Goal: Communication & Community: Answer question/provide support

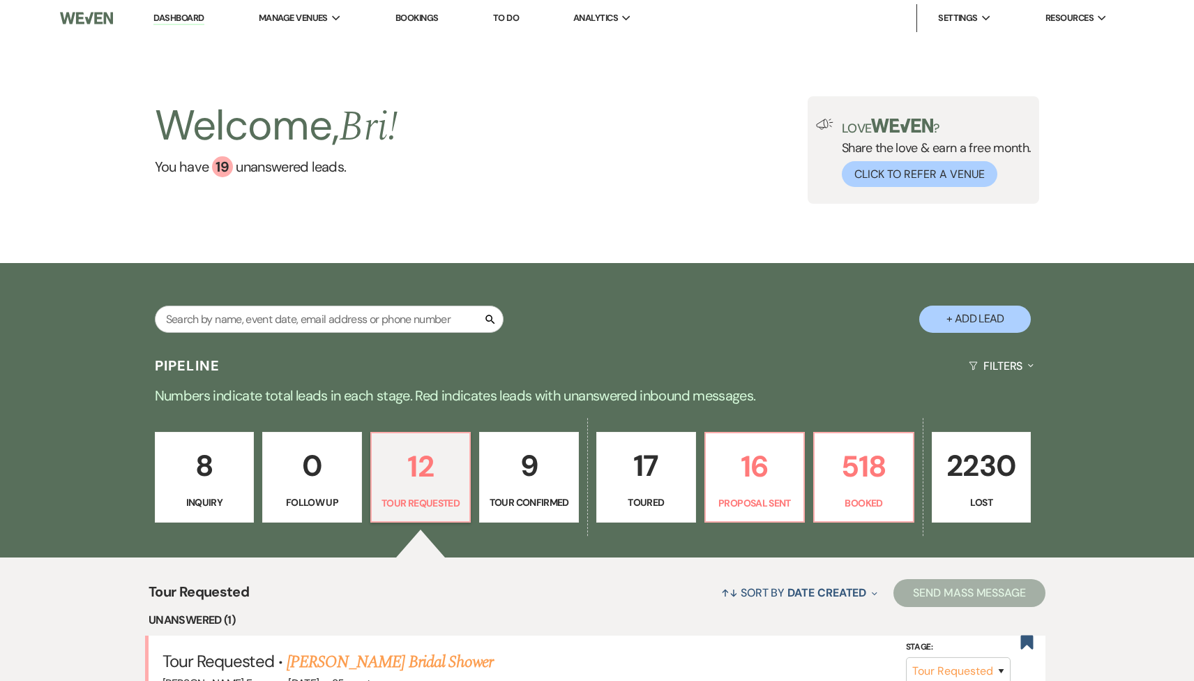
select select "2"
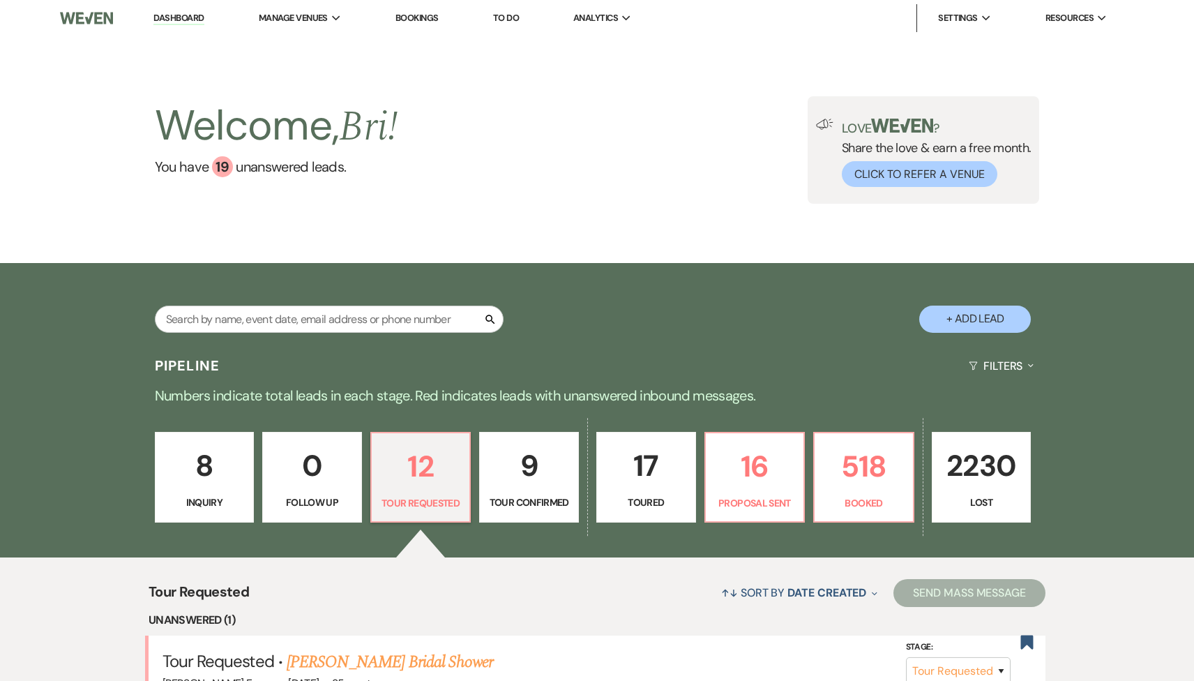
select select "2"
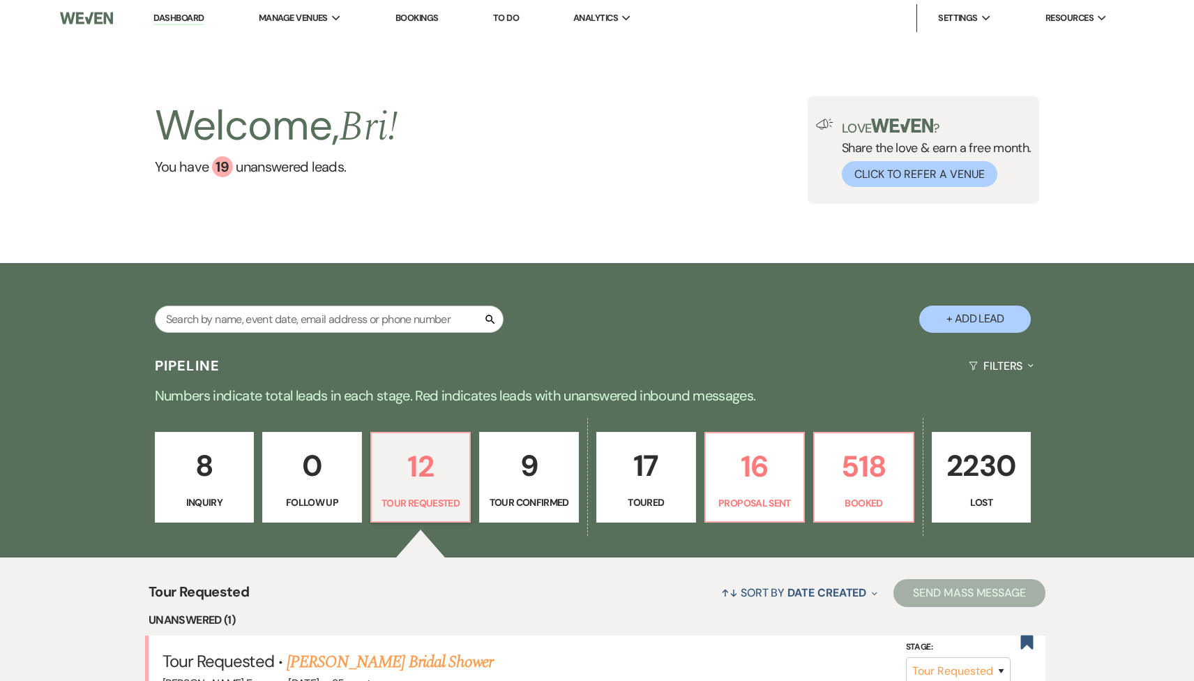
select select "2"
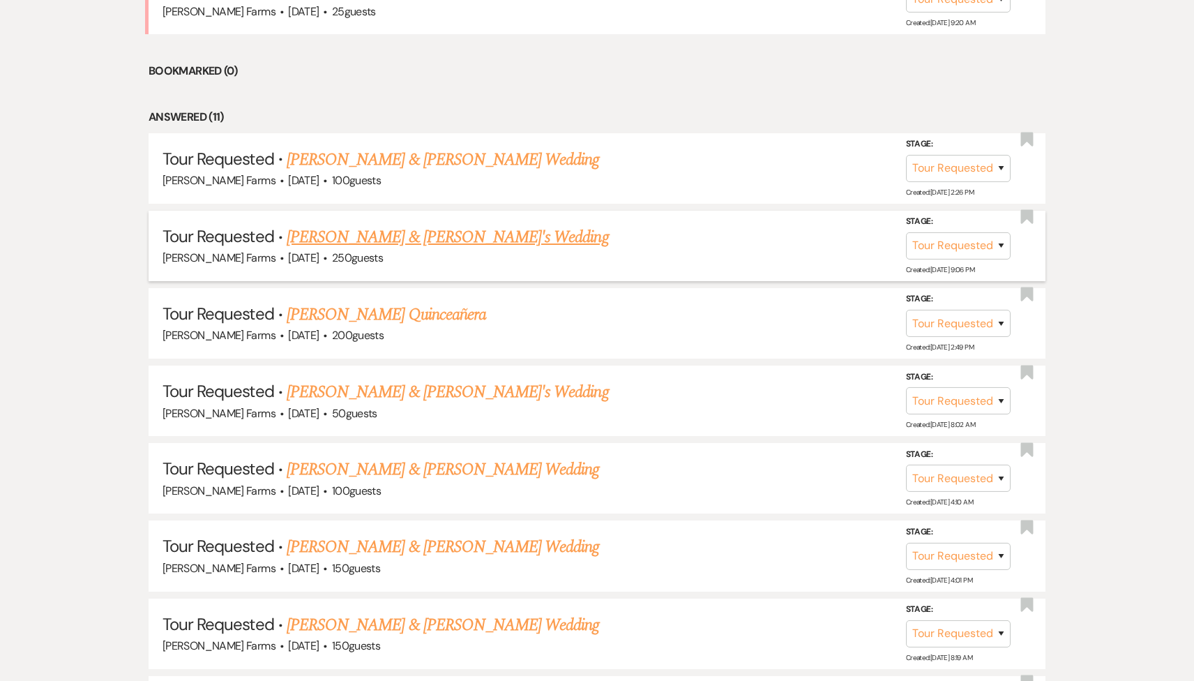
click at [413, 232] on link "[PERSON_NAME] & [PERSON_NAME]'s Wedding" at bounding box center [448, 237] width 322 height 25
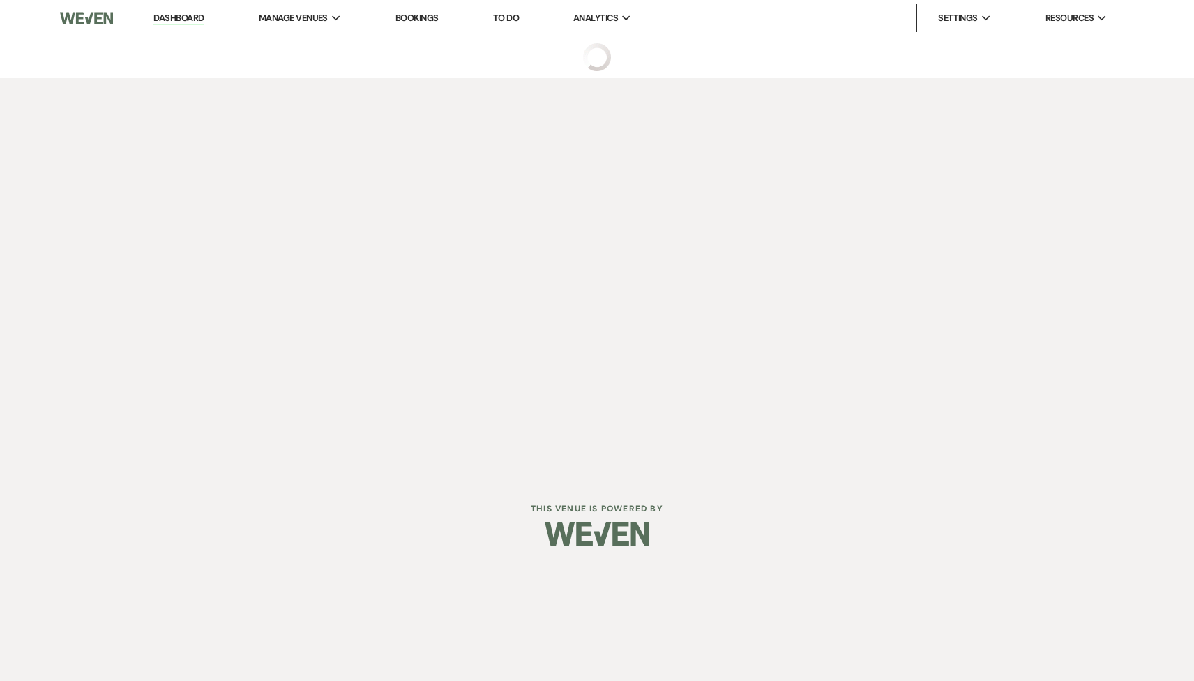
select select "2"
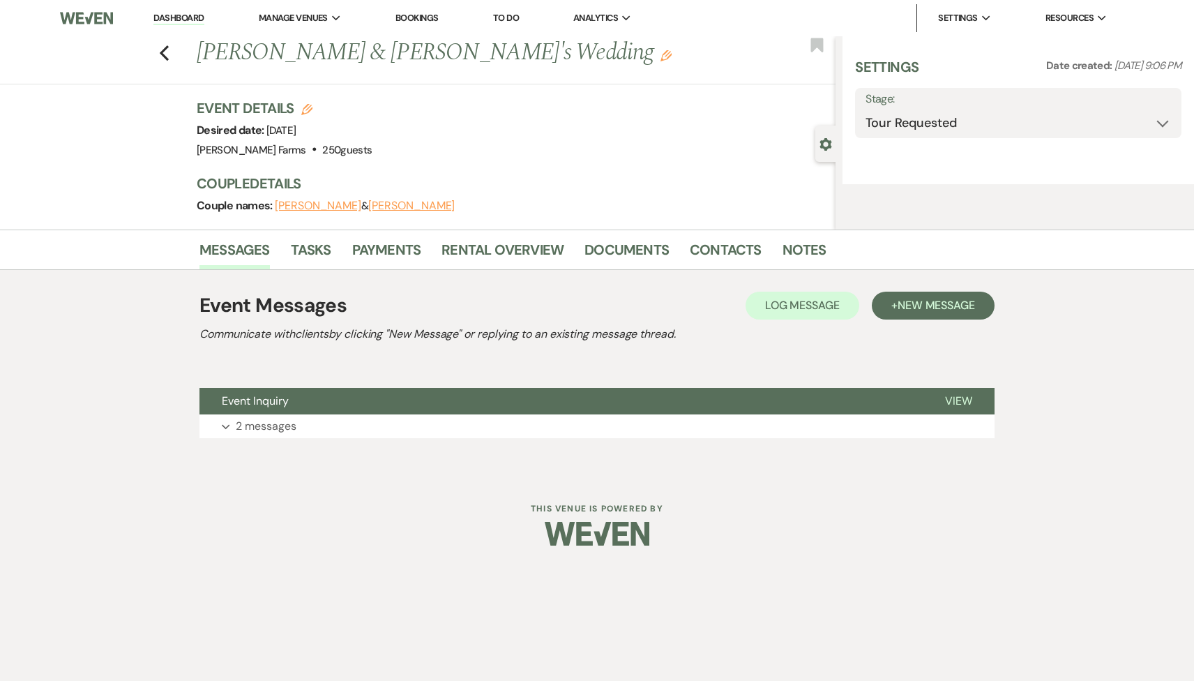
select select "5"
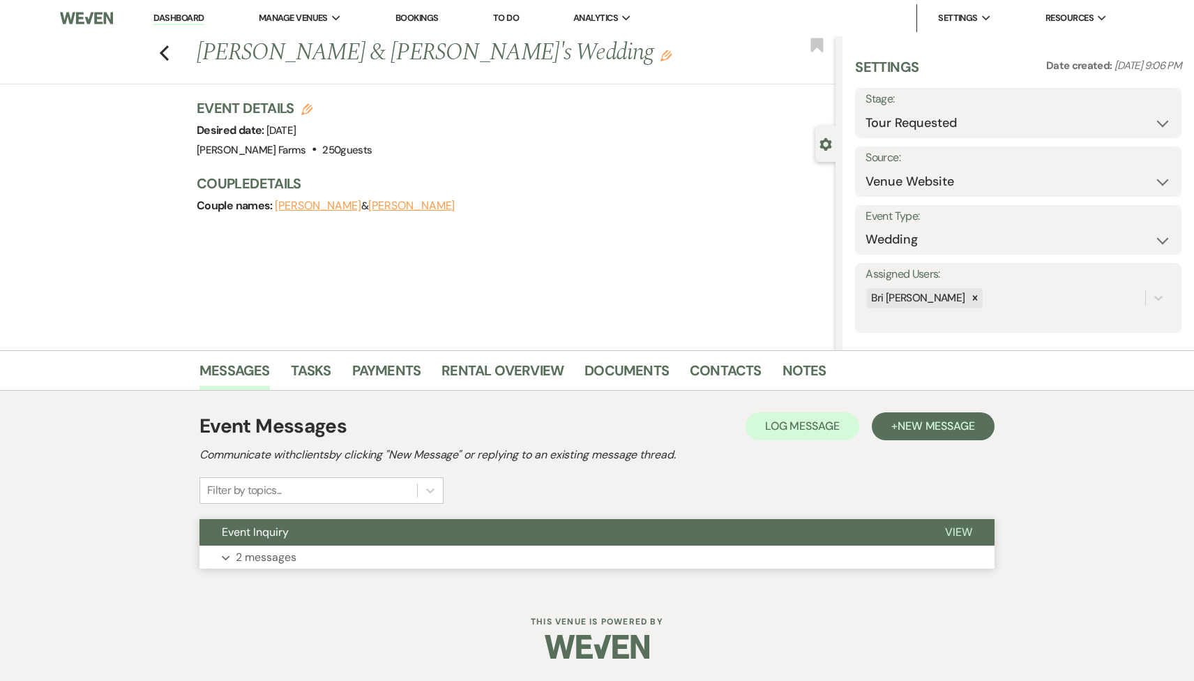
click at [315, 537] on button "Event Inquiry" at bounding box center [560, 532] width 723 height 27
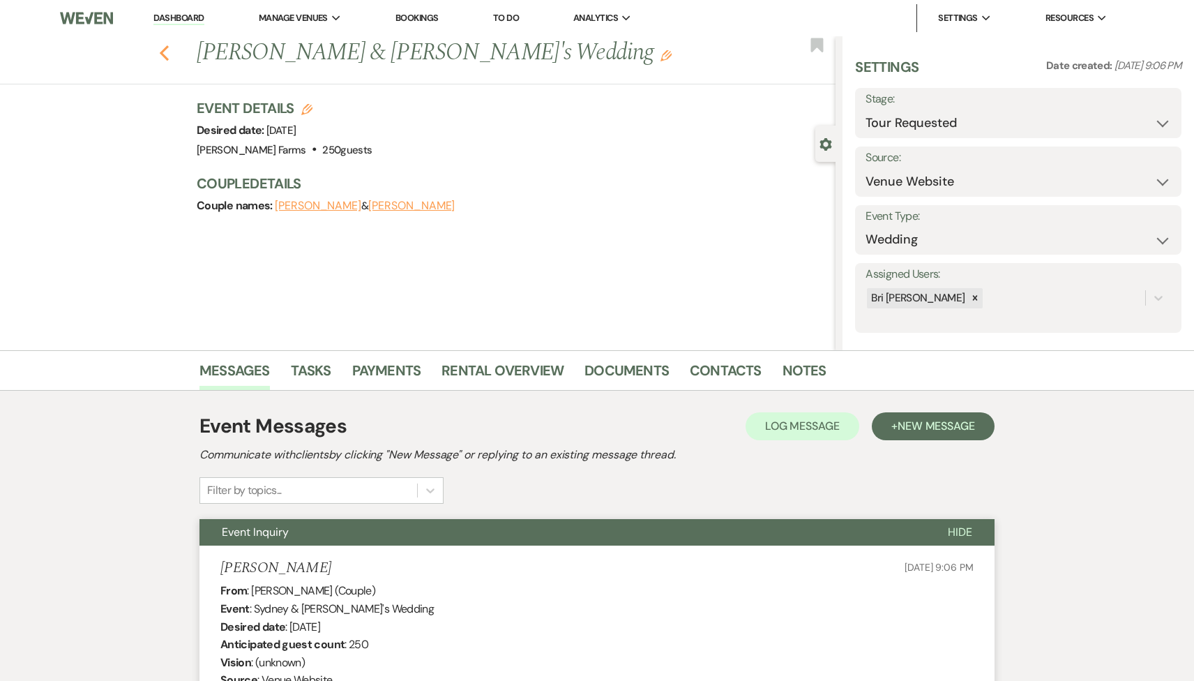
click at [166, 54] on icon "Previous" at bounding box center [164, 53] width 10 height 17
select select "2"
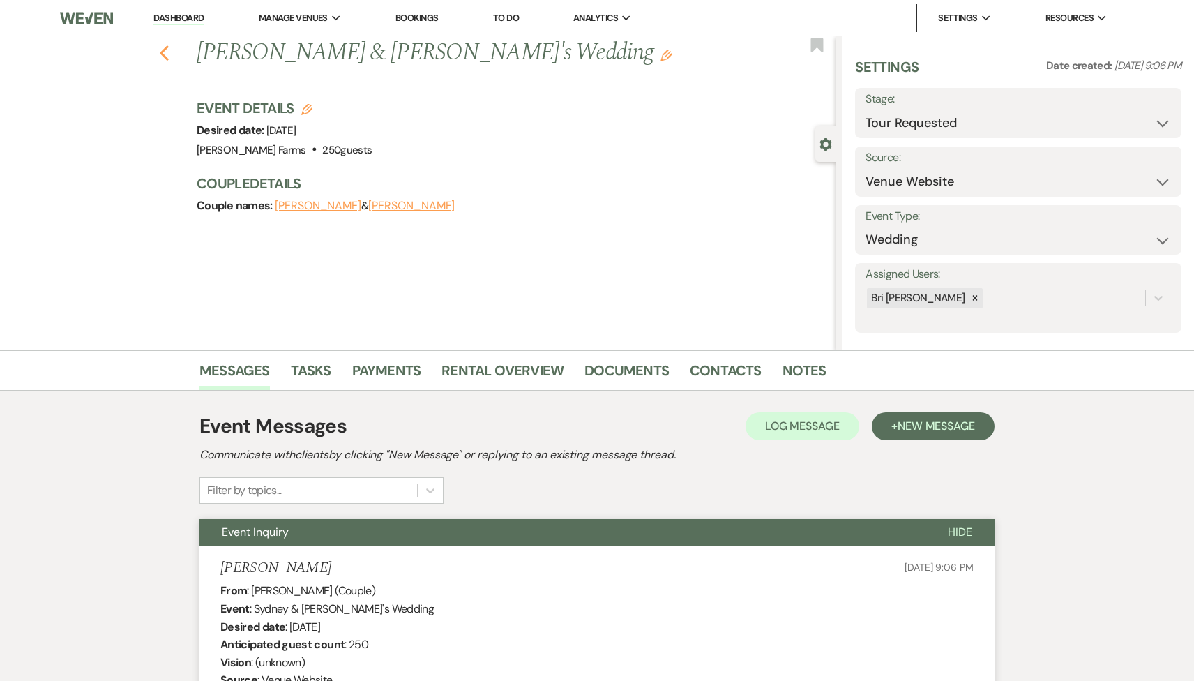
select select "2"
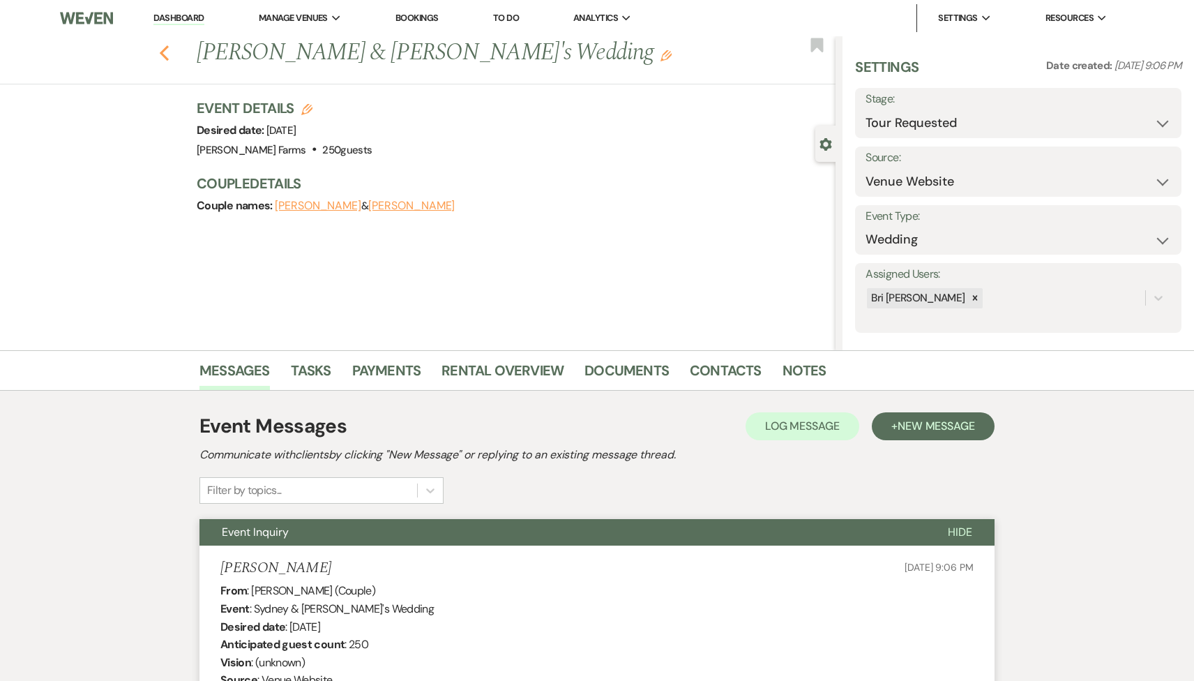
select select "2"
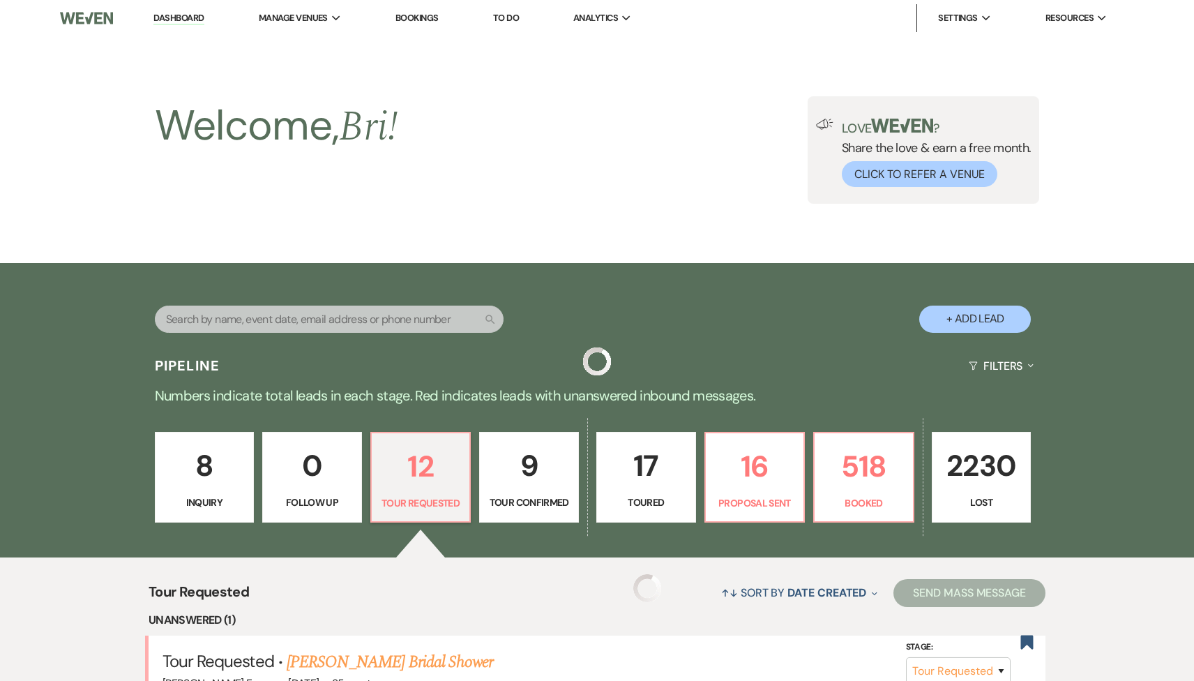
scroll to position [672, 0]
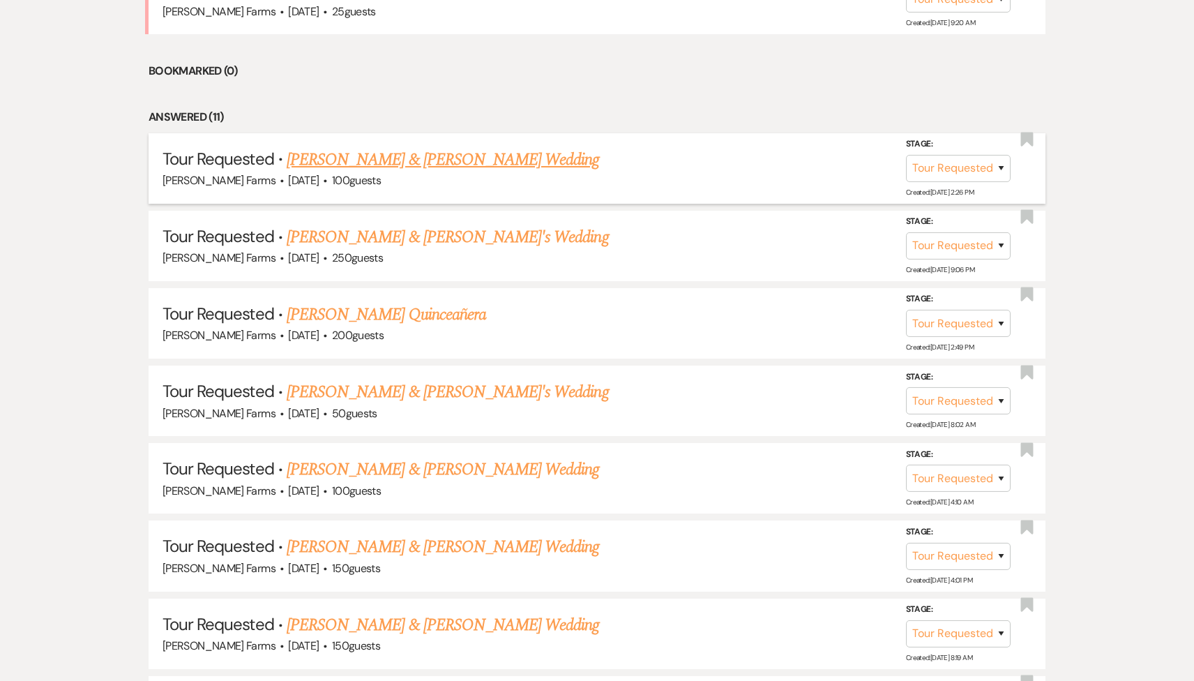
click at [395, 164] on link "[PERSON_NAME] & [PERSON_NAME] Wedding" at bounding box center [443, 159] width 312 height 25
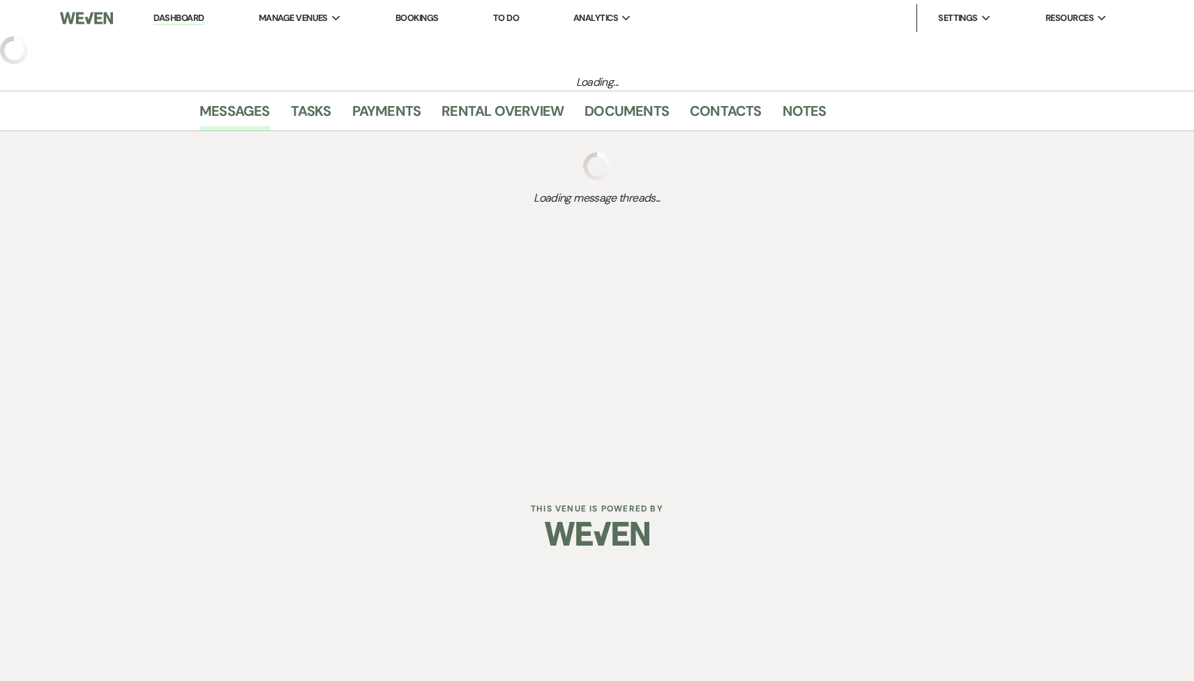
select select "2"
select select "5"
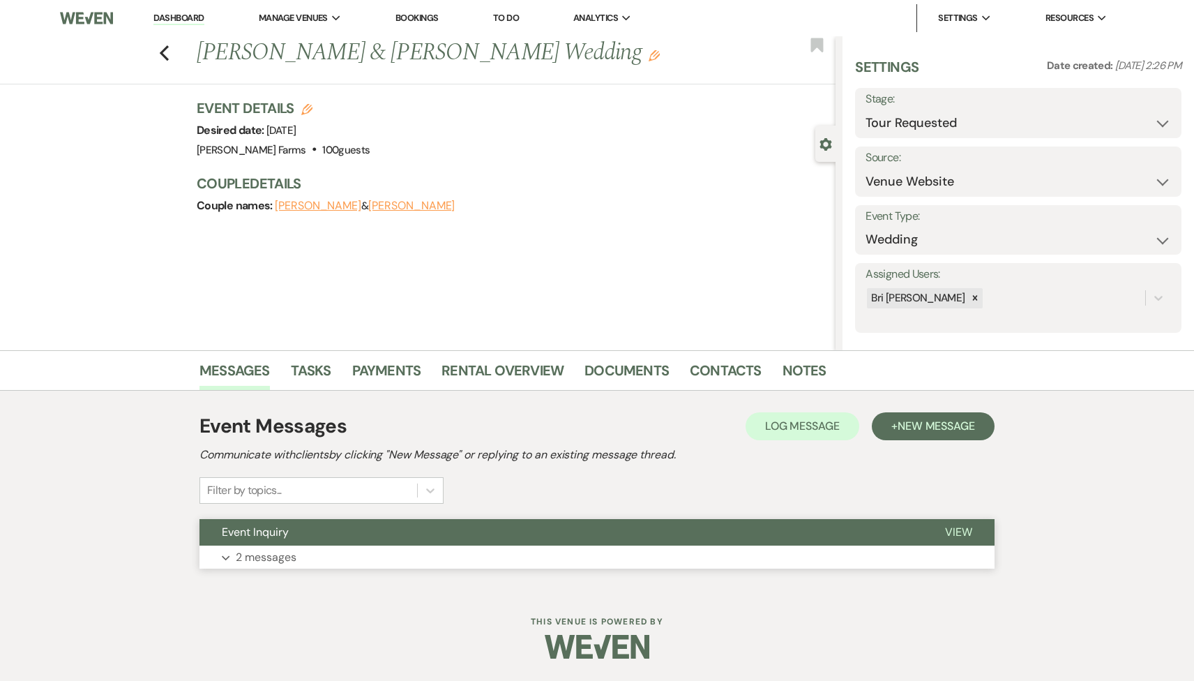
click at [339, 539] on button "Event Inquiry" at bounding box center [560, 532] width 723 height 27
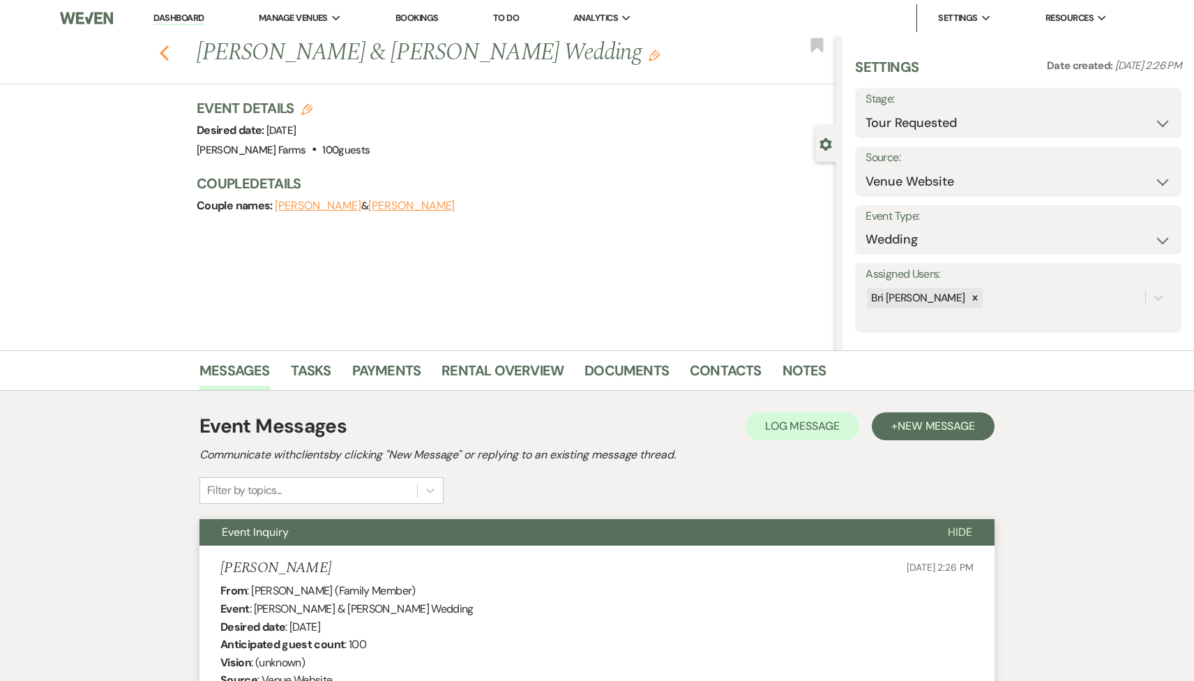
click at [160, 50] on icon "Previous" at bounding box center [164, 53] width 10 height 17
select select "2"
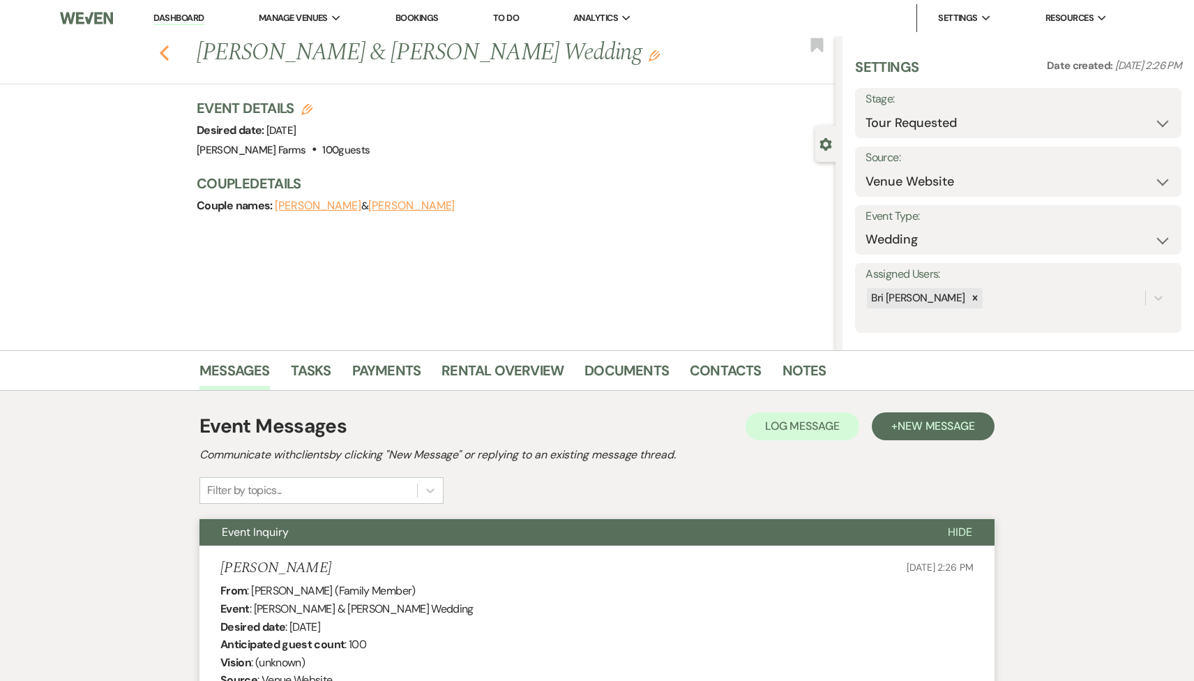
select select "2"
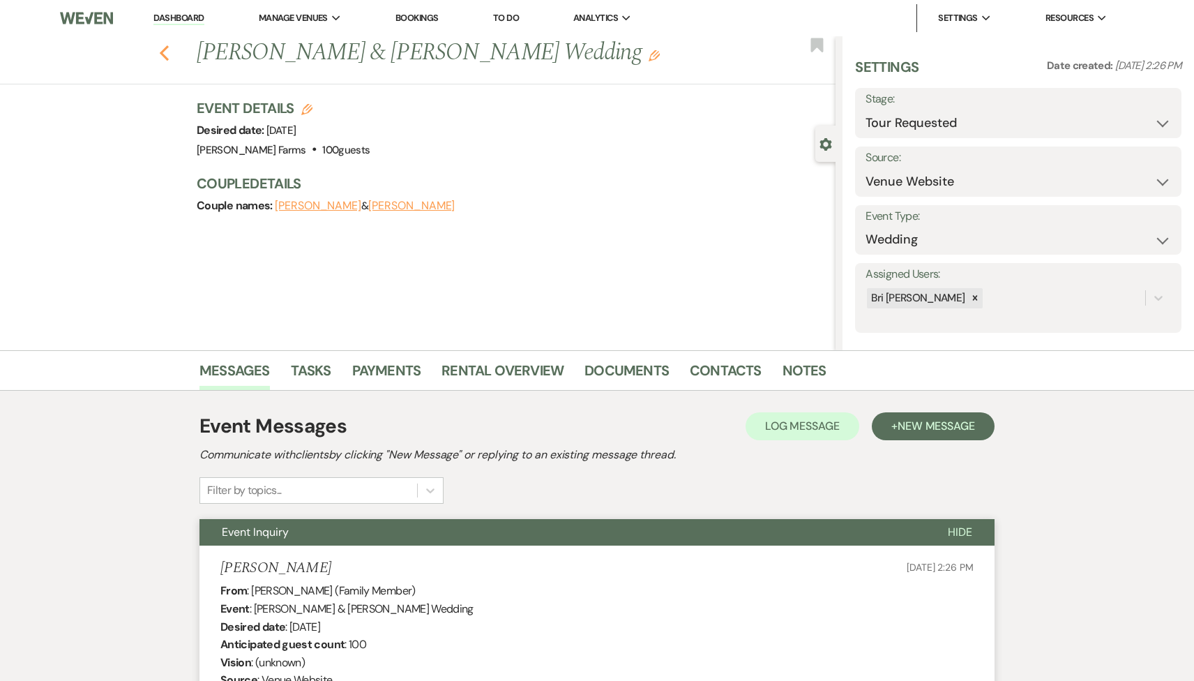
select select "2"
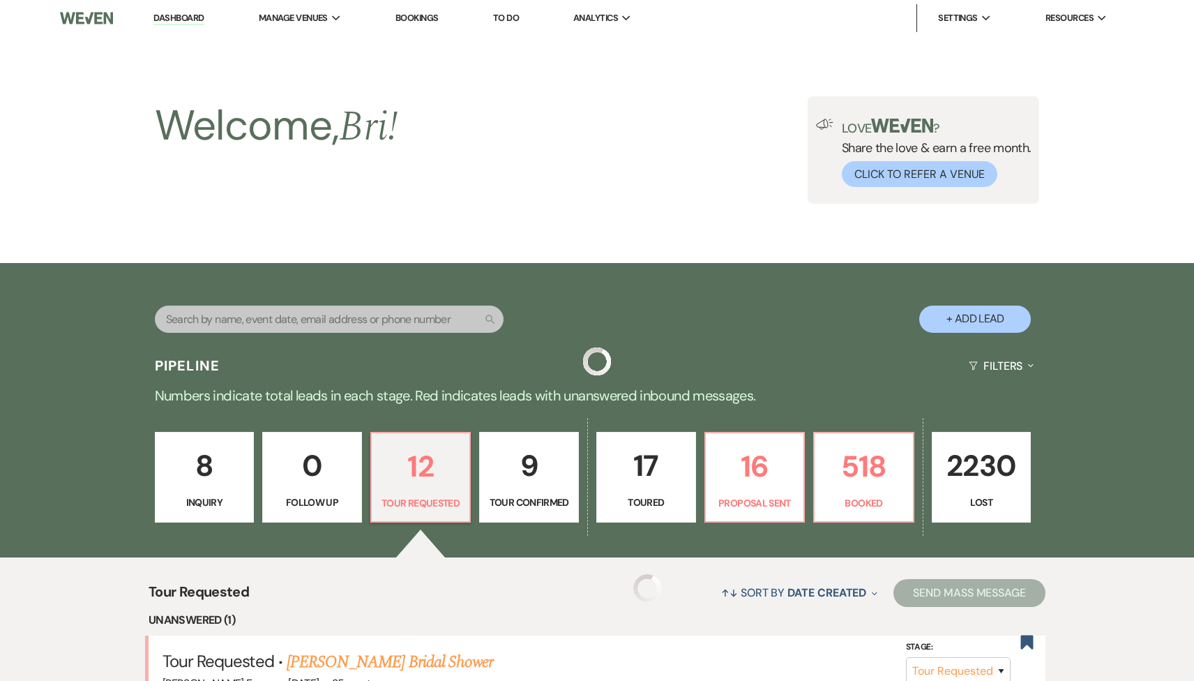
scroll to position [672, 0]
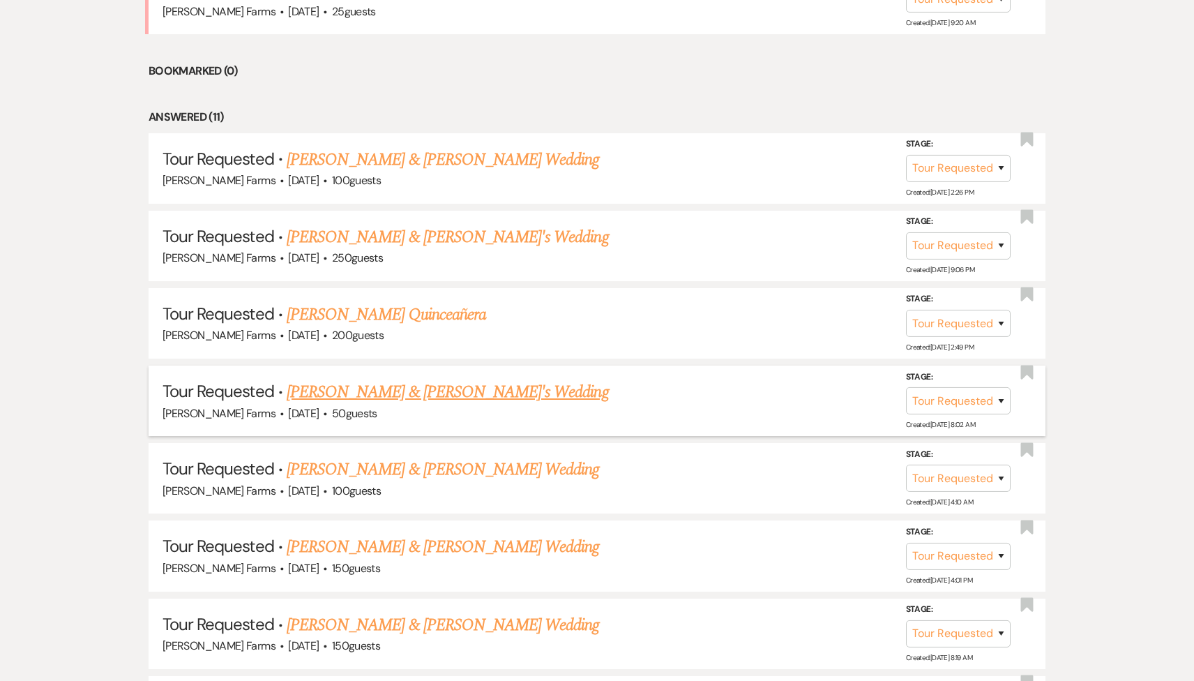
click at [340, 392] on link "[PERSON_NAME] & [PERSON_NAME]'s Wedding" at bounding box center [448, 391] width 322 height 25
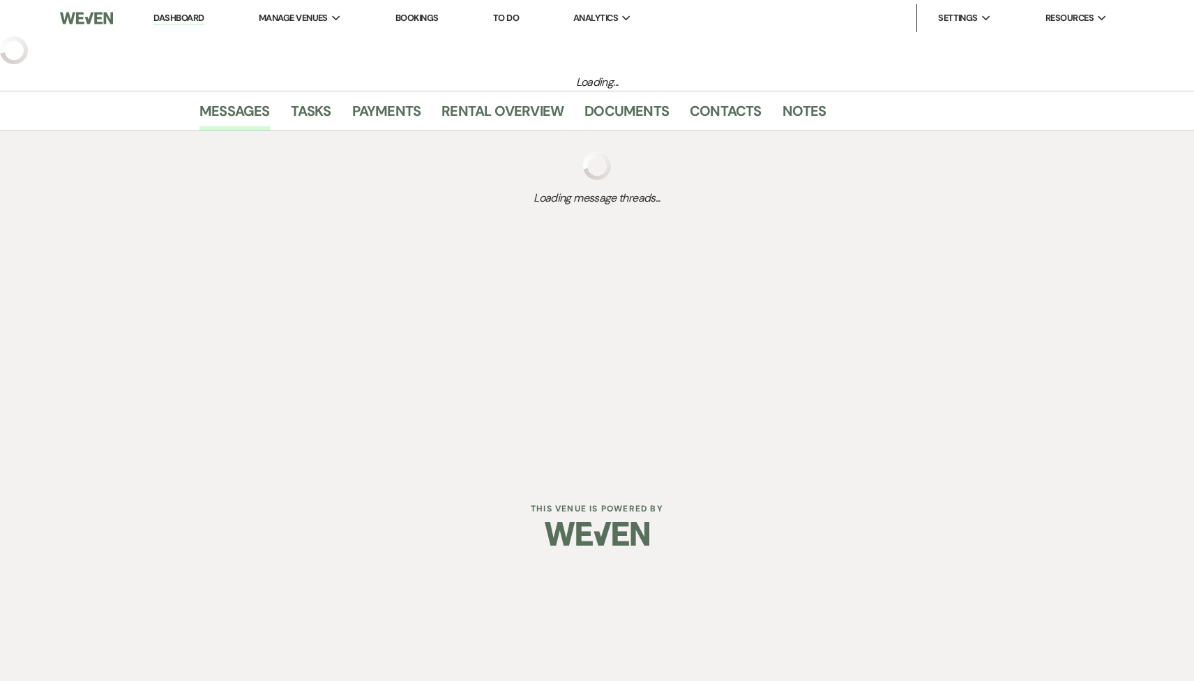
select select "2"
select select "5"
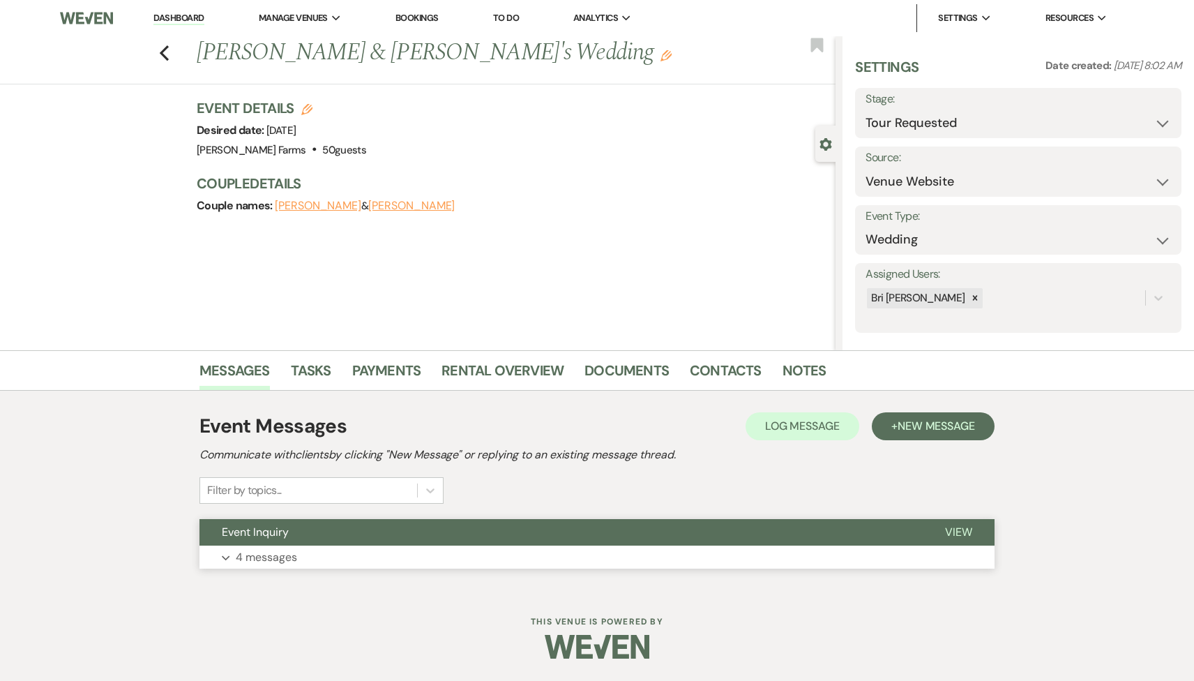
click at [315, 566] on button "Expand 4 messages" at bounding box center [596, 557] width 795 height 24
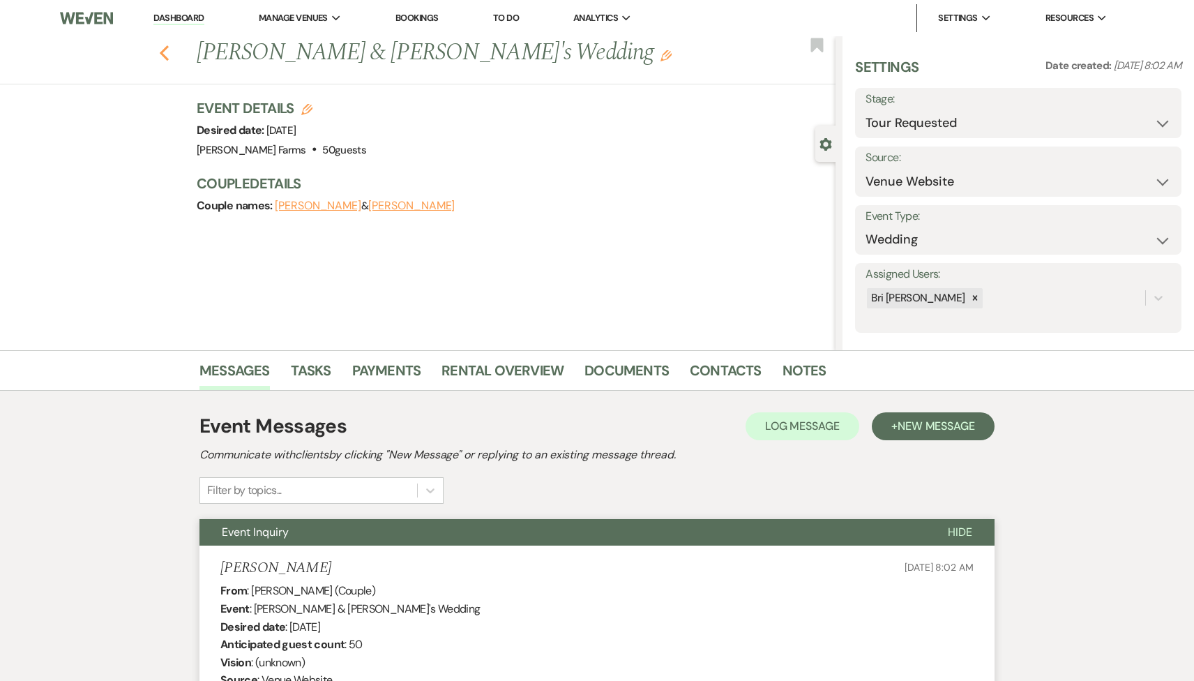
click at [166, 47] on use "button" at bounding box center [164, 52] width 9 height 15
select select "2"
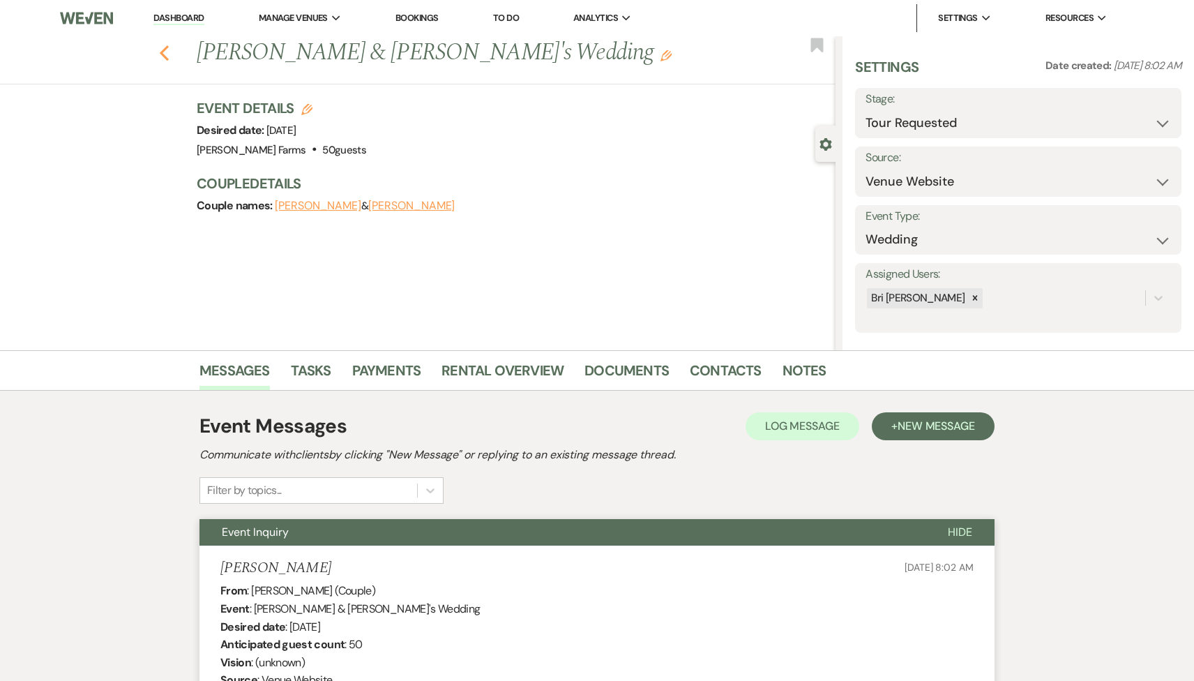
select select "2"
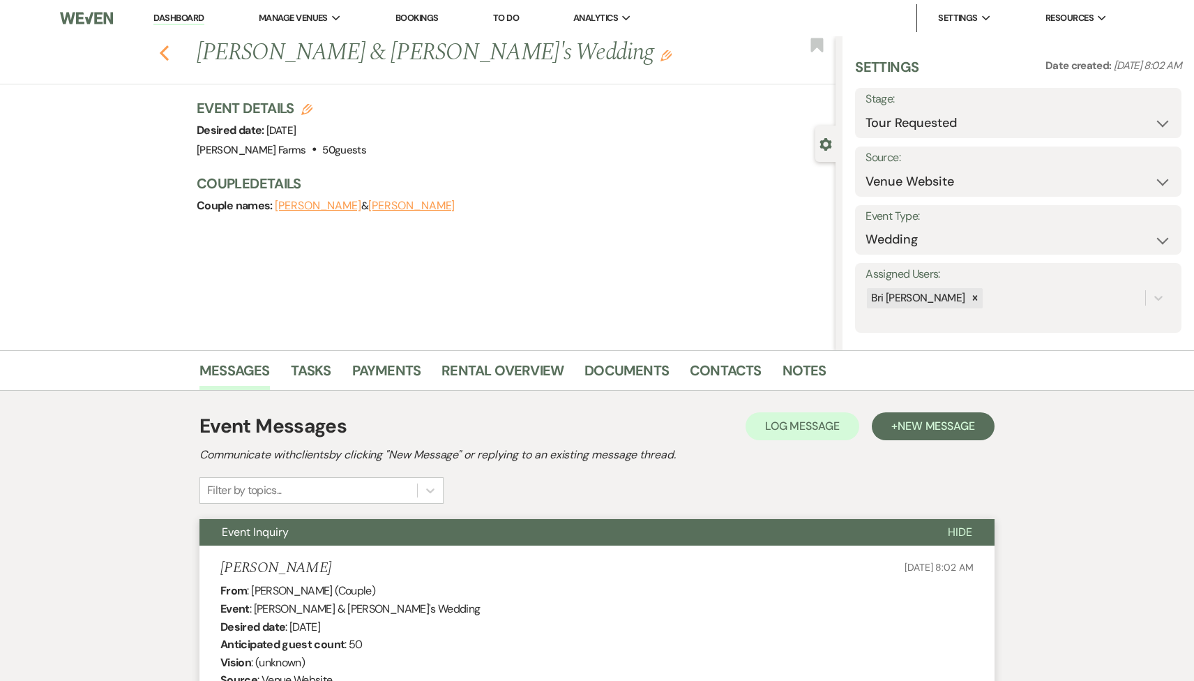
select select "2"
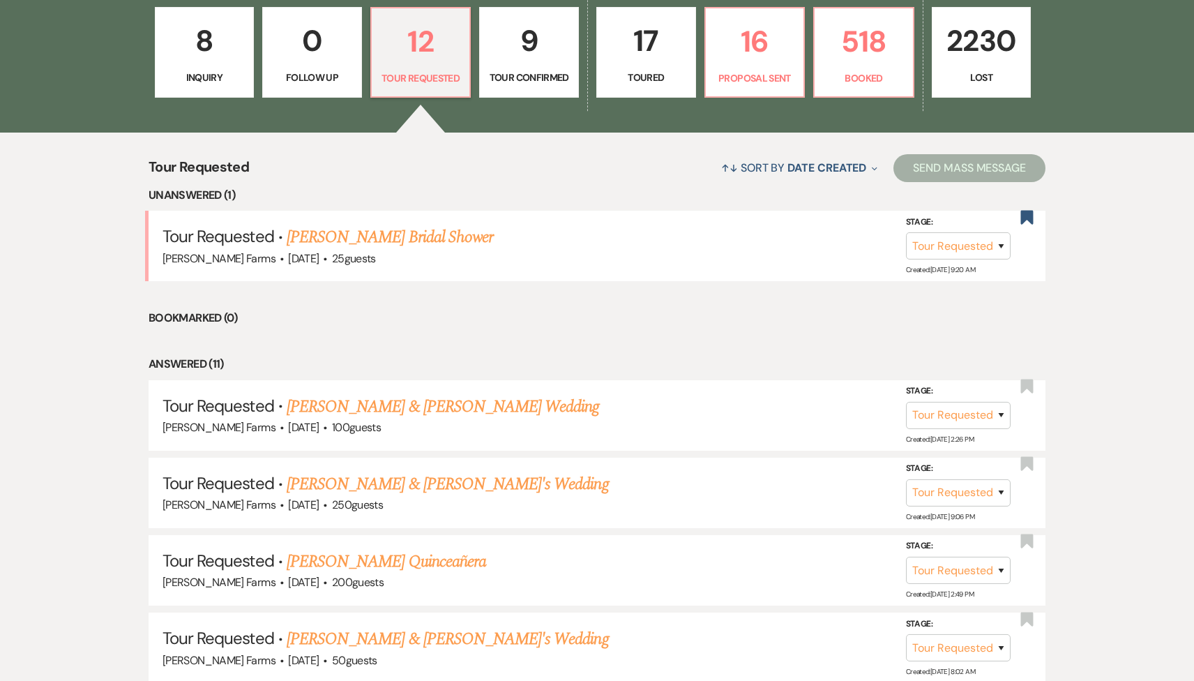
scroll to position [352, 0]
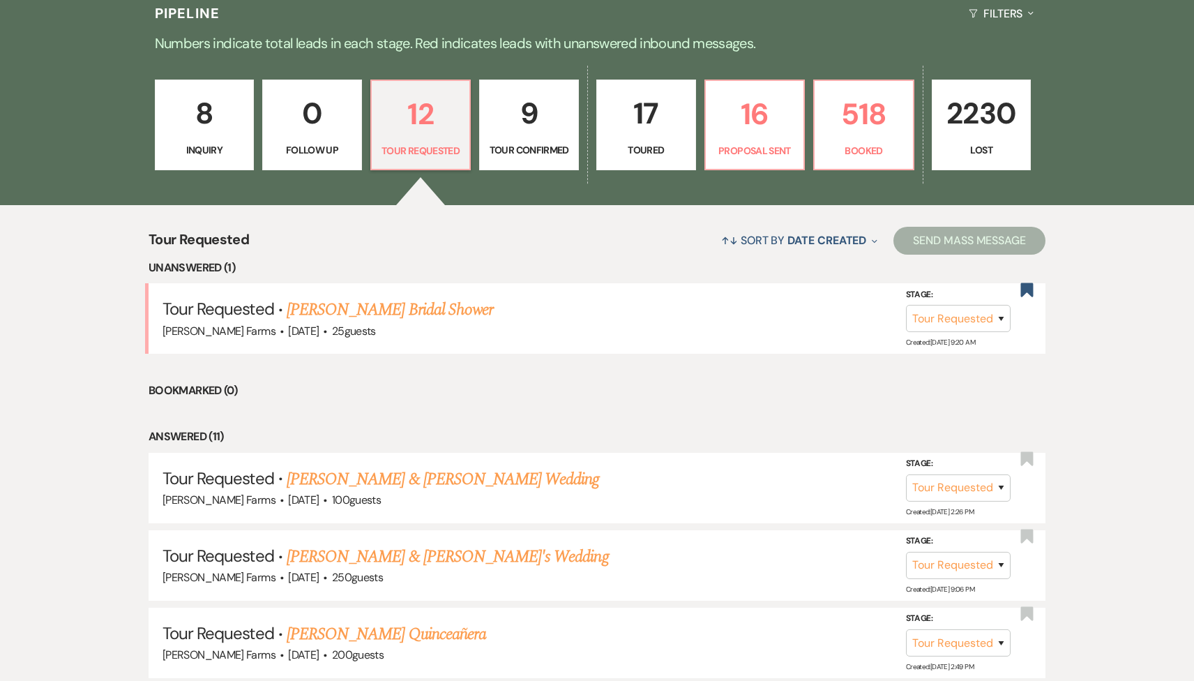
click at [212, 119] on p "8" at bounding box center [205, 113] width 82 height 47
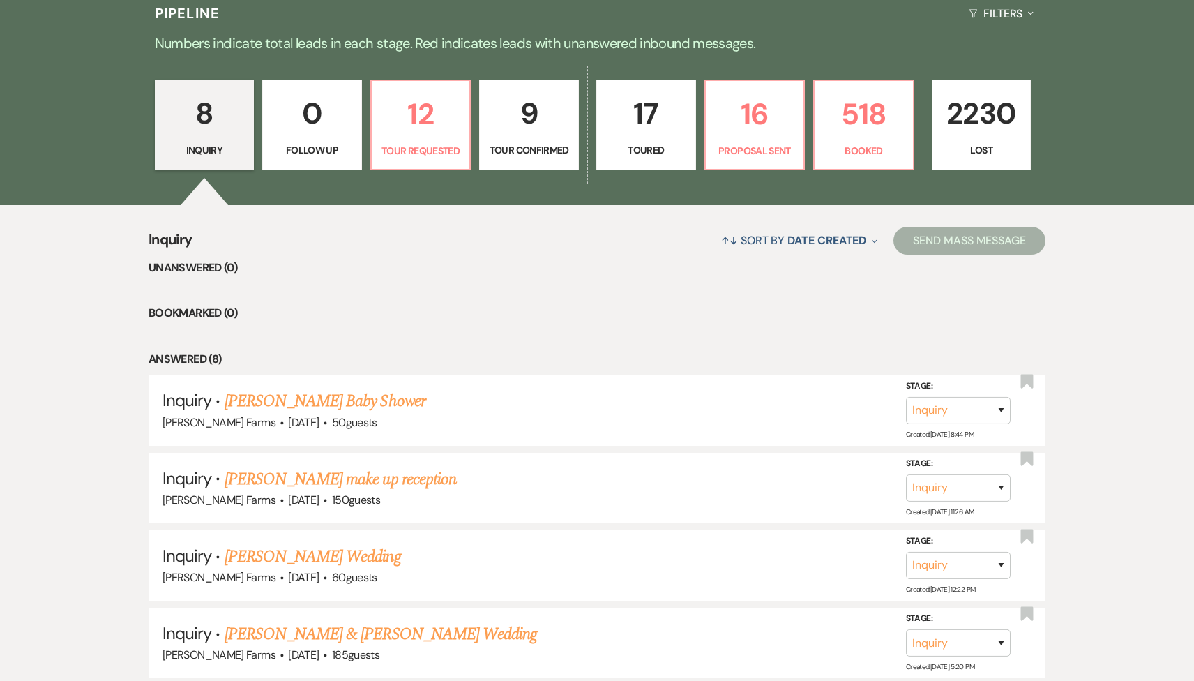
click at [494, 138] on link "9 Tour Confirmed" at bounding box center [529, 125] width 100 height 91
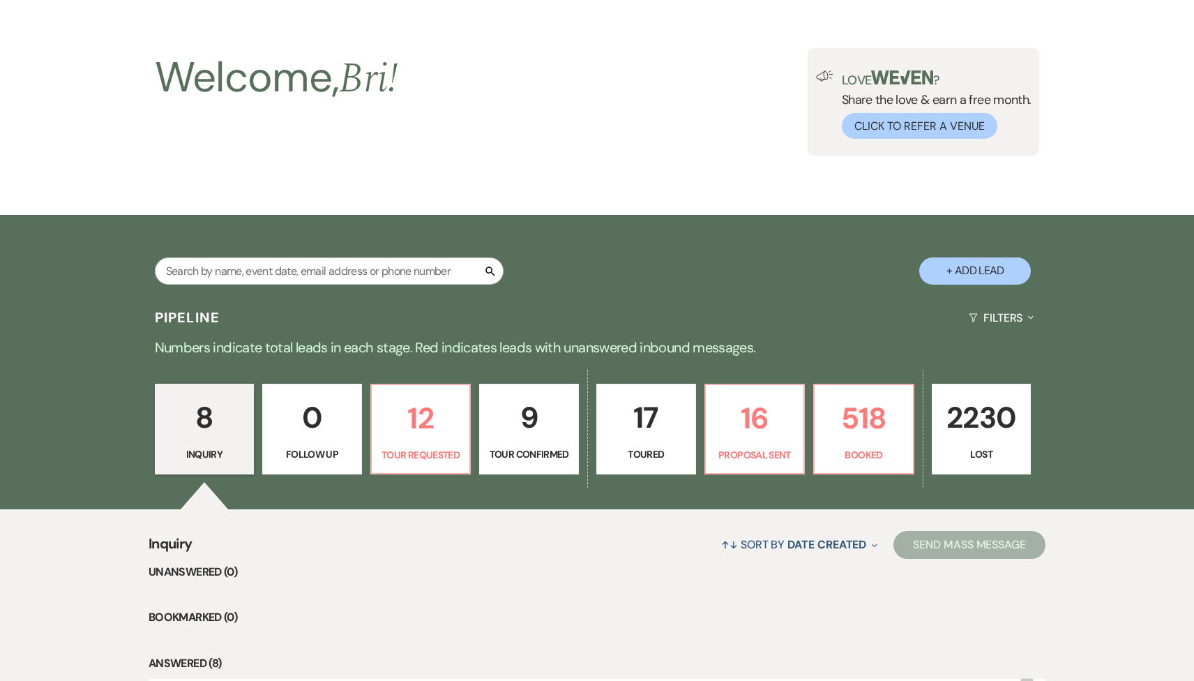
select select "4"
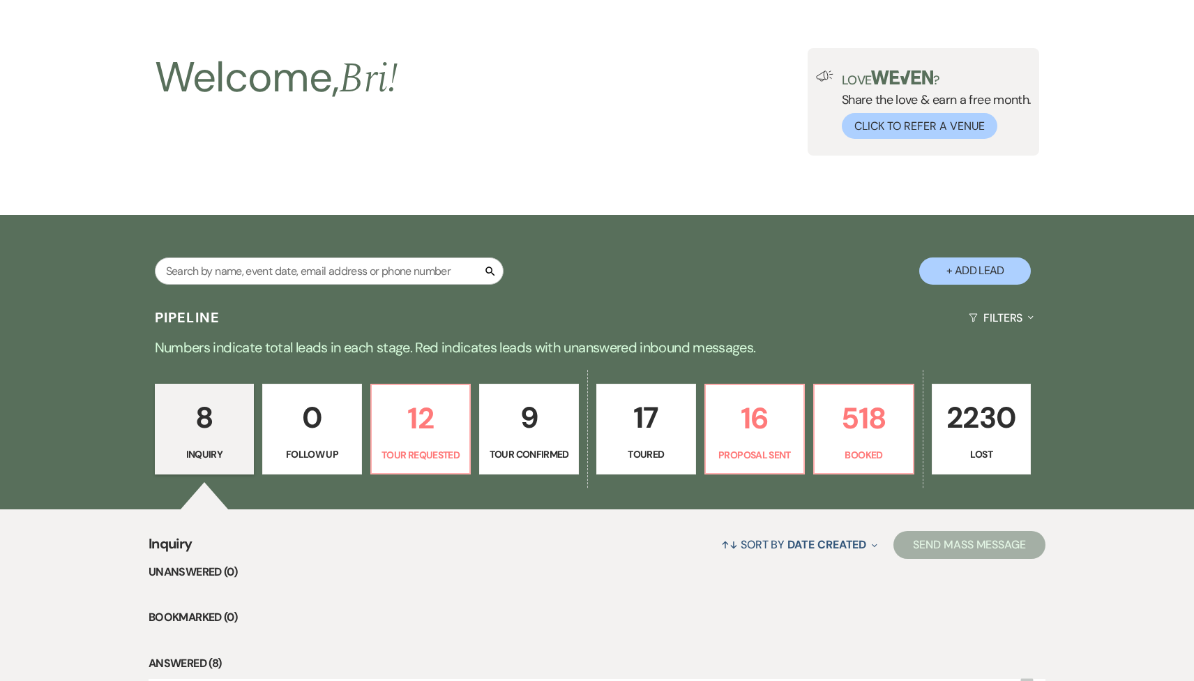
select select "4"
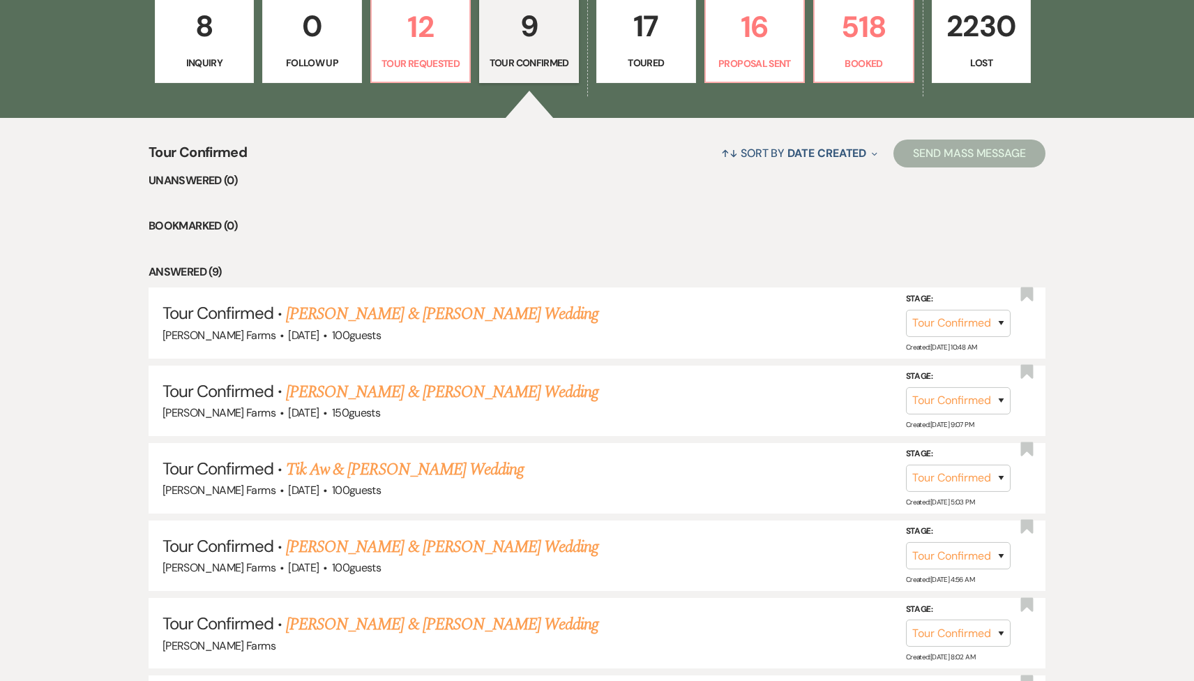
scroll to position [492, 0]
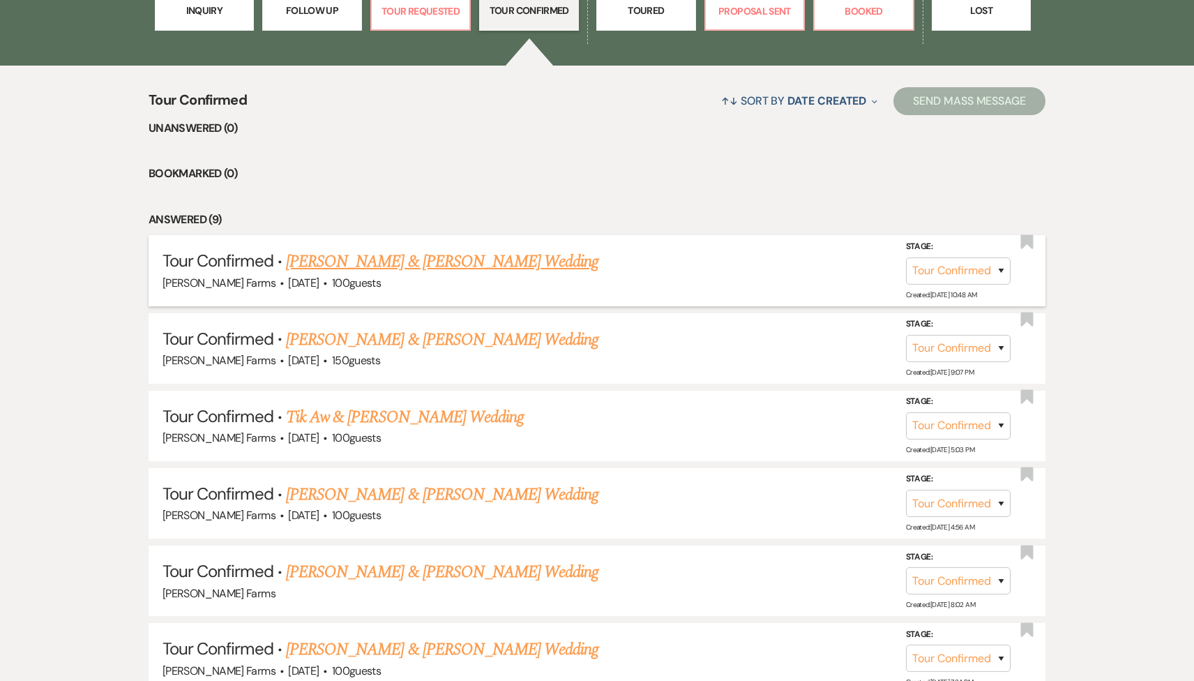
click at [411, 271] on link "[PERSON_NAME] & [PERSON_NAME] Wedding" at bounding box center [442, 261] width 312 height 25
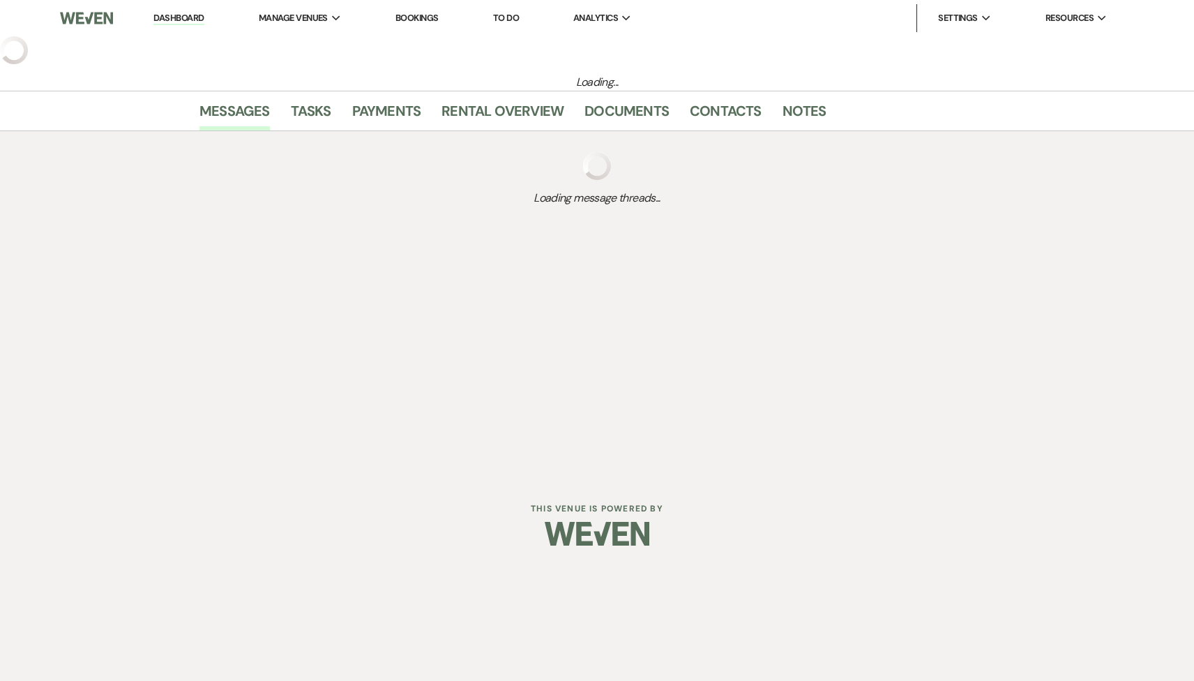
select select "4"
select select "5"
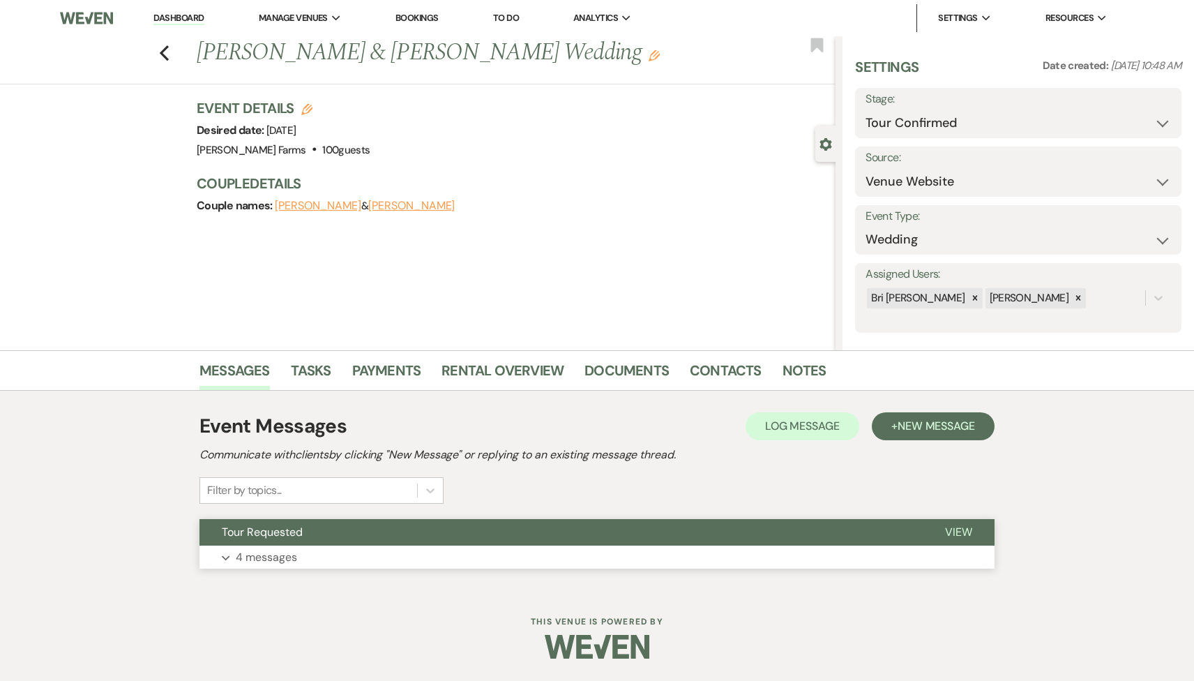
click at [347, 544] on button "Tour Requested" at bounding box center [560, 532] width 723 height 27
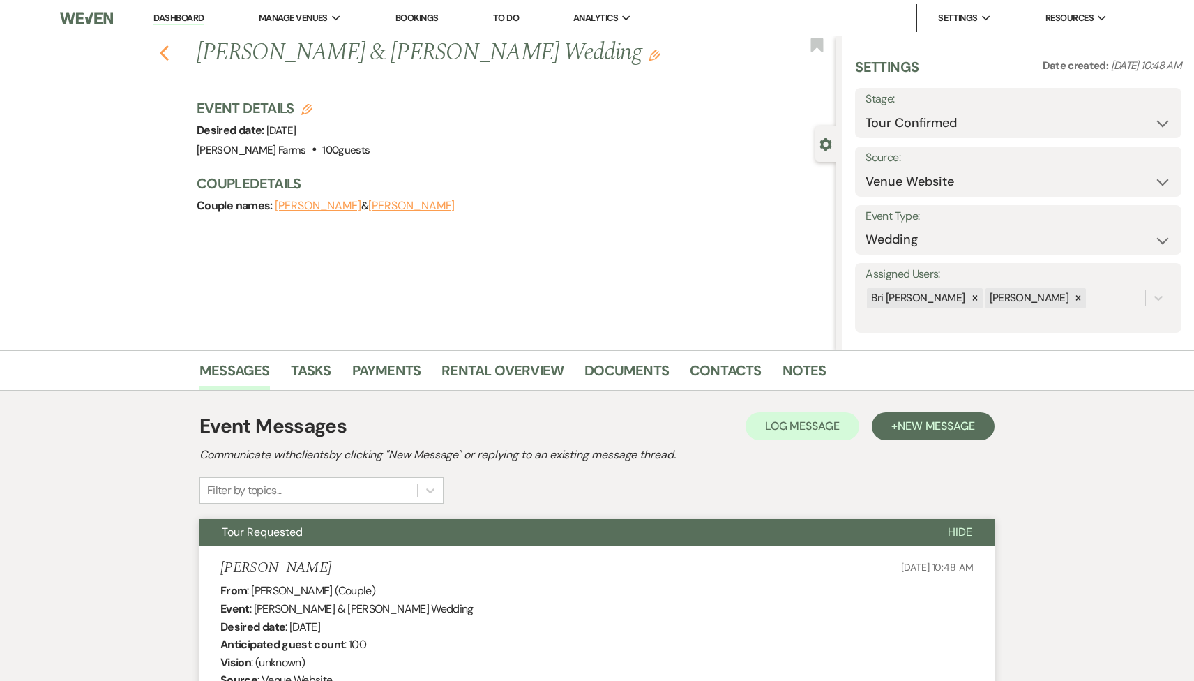
click at [164, 52] on icon "Previous" at bounding box center [164, 53] width 10 height 17
select select "4"
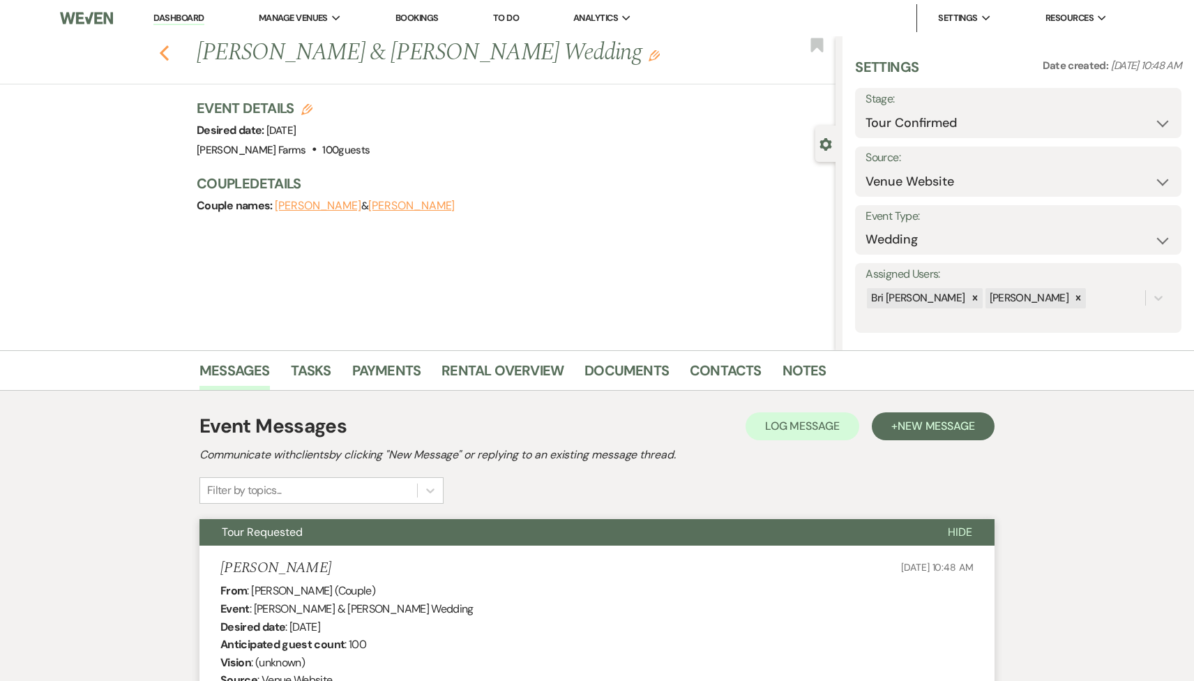
select select "4"
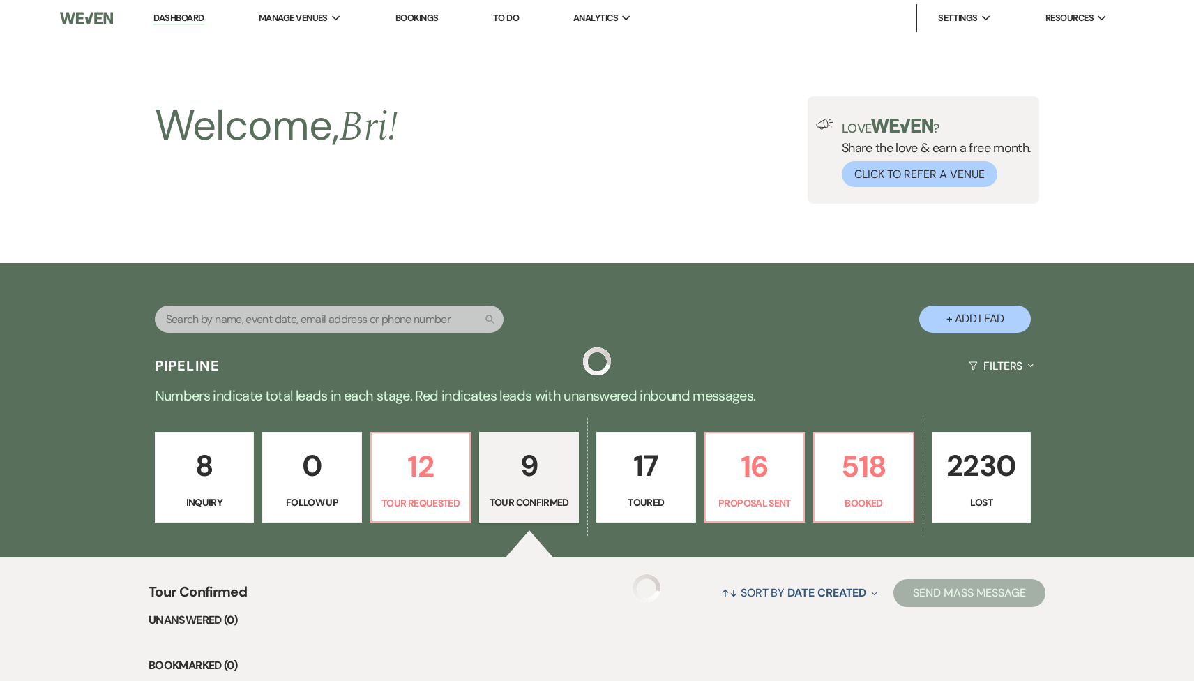
scroll to position [492, 0]
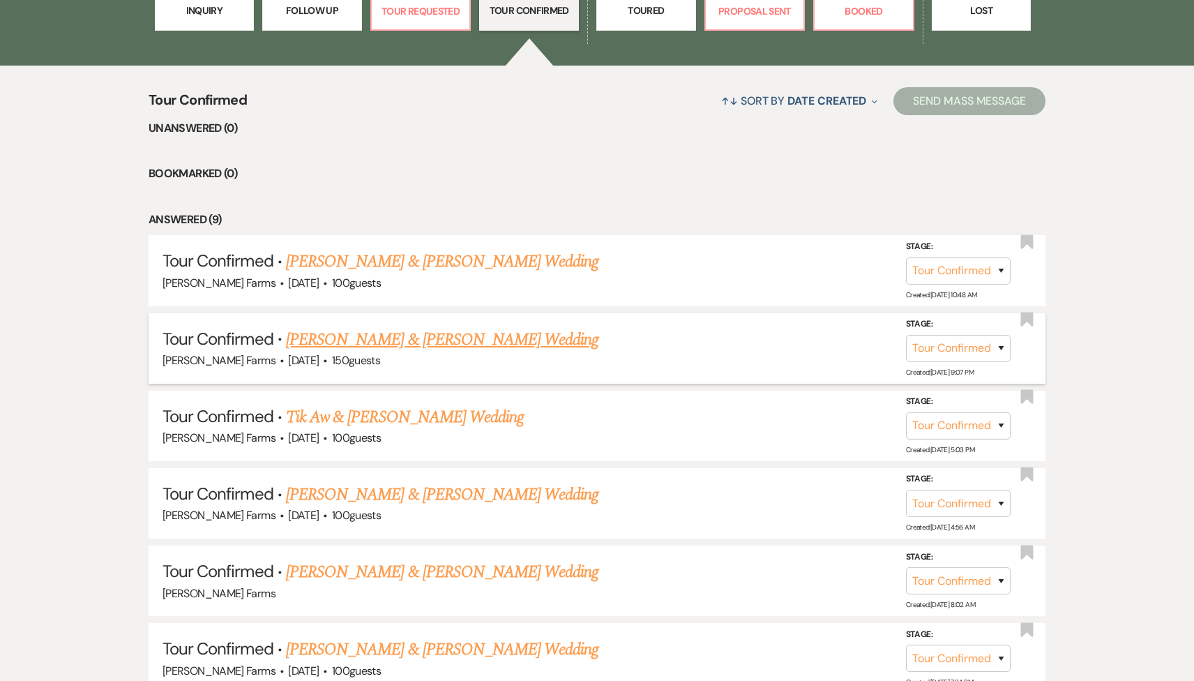
click at [418, 342] on link "[PERSON_NAME] & [PERSON_NAME] Wedding" at bounding box center [442, 339] width 312 height 25
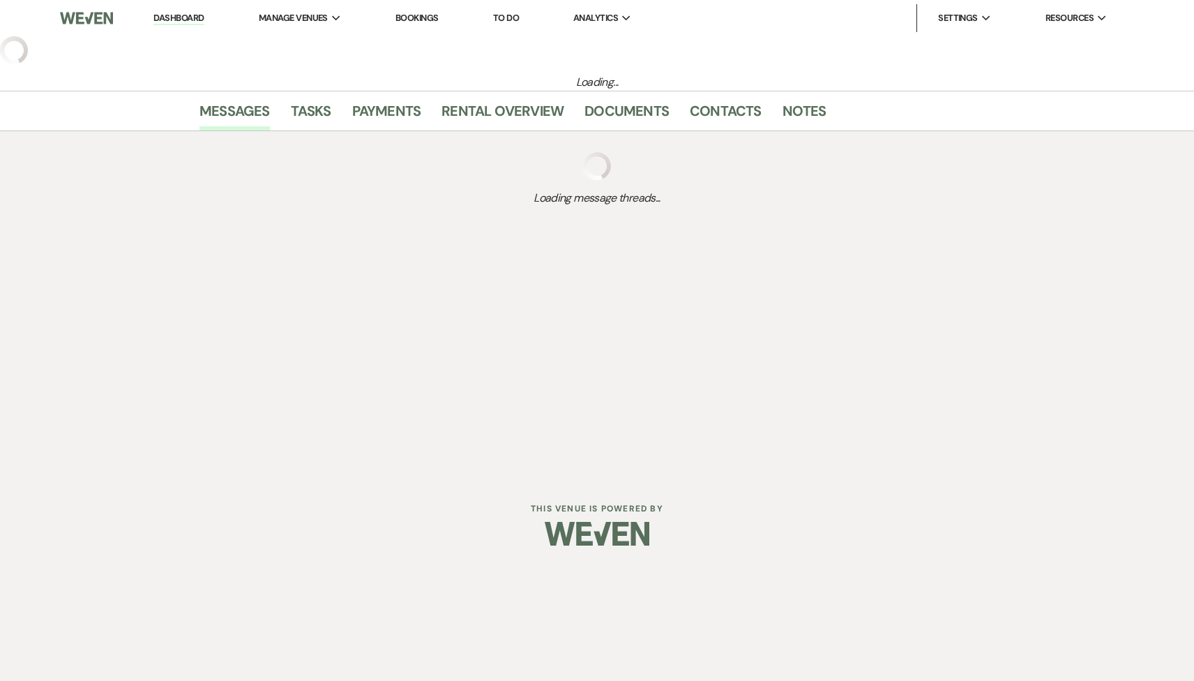
select select "4"
select select "5"
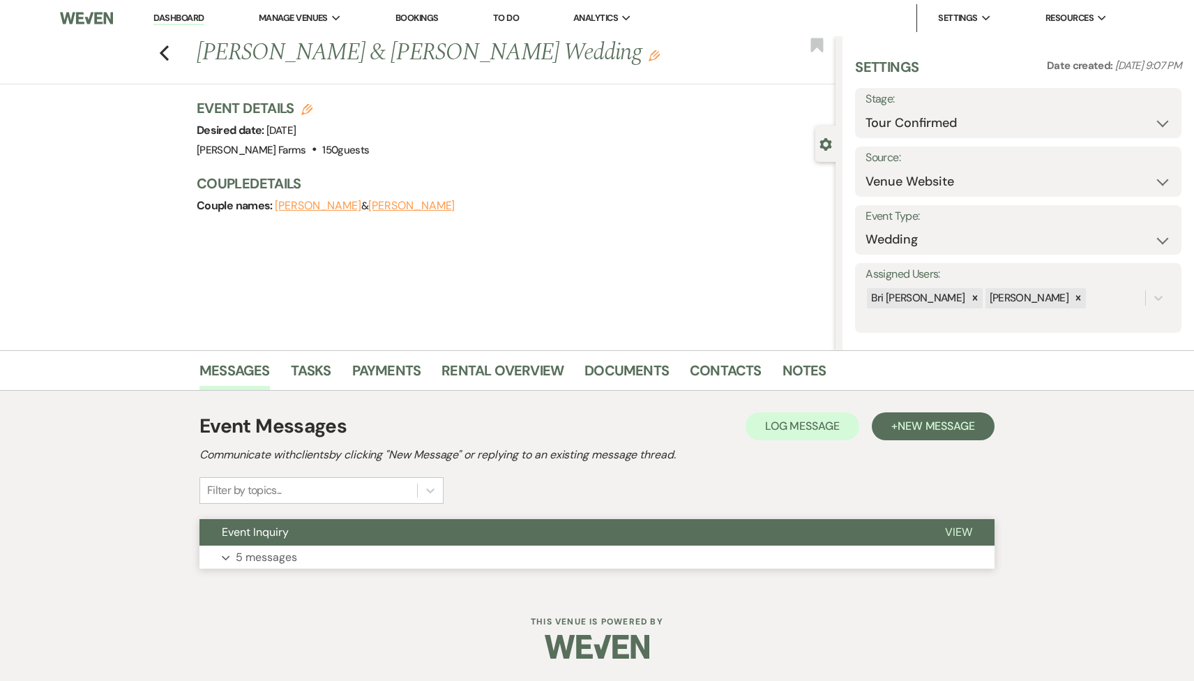
click at [324, 524] on button "Event Inquiry" at bounding box center [560, 532] width 723 height 27
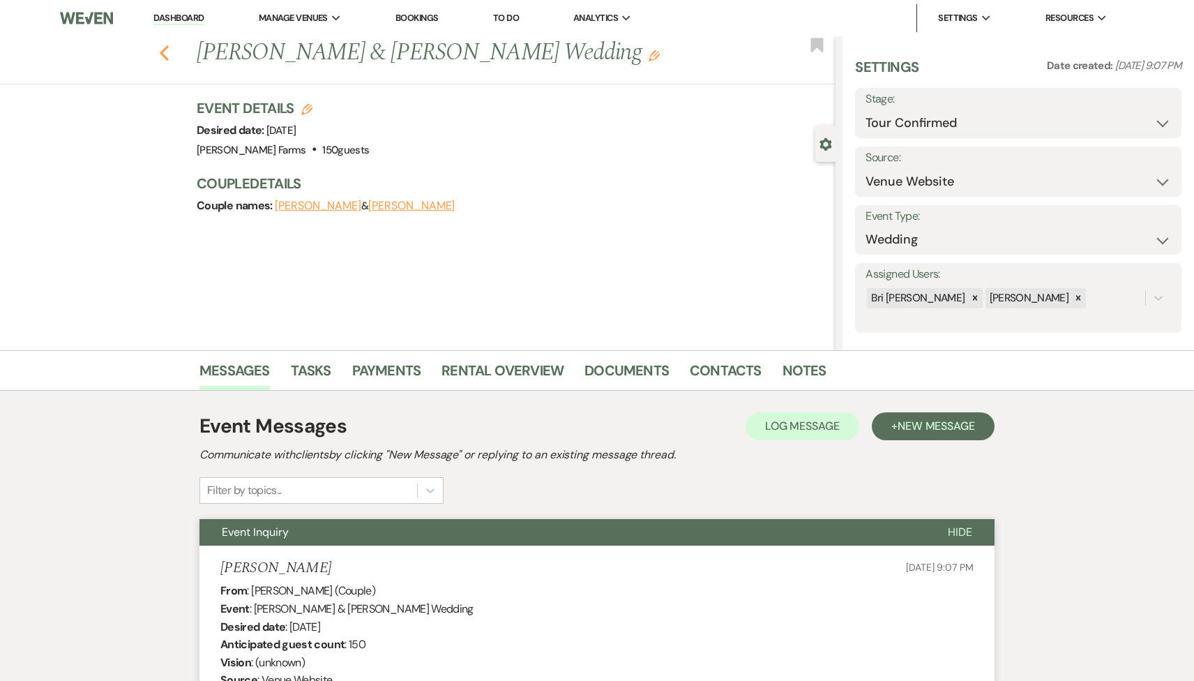
click at [165, 43] on button "Previous" at bounding box center [164, 52] width 10 height 20
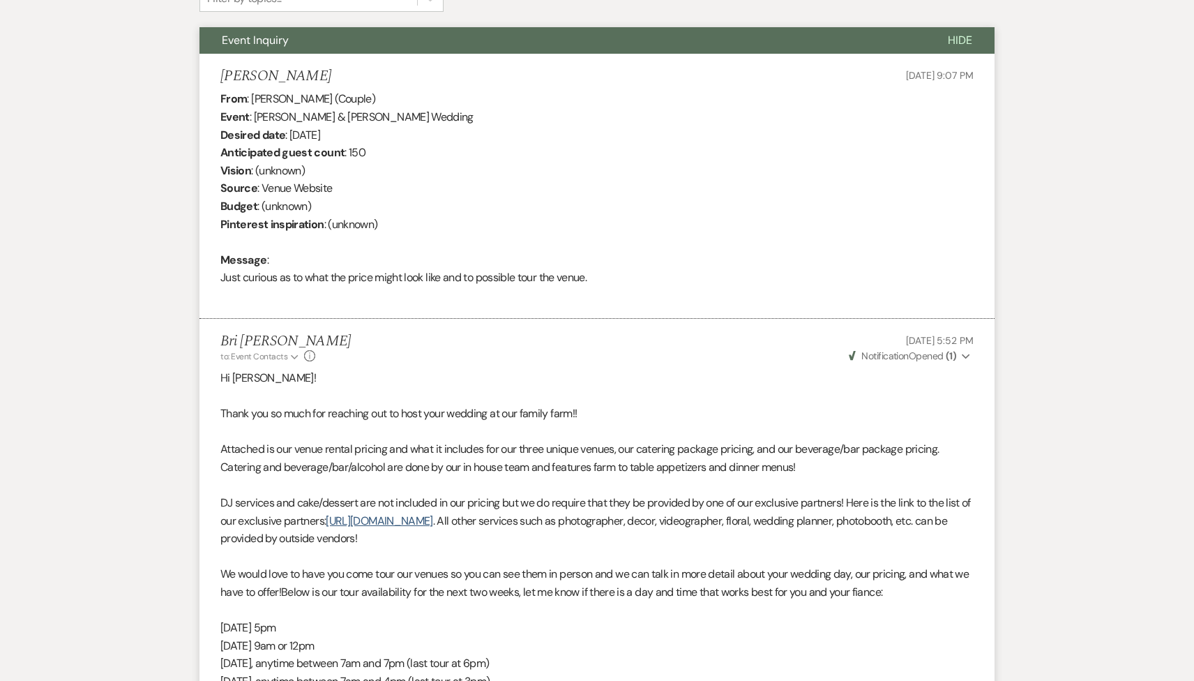
select select "4"
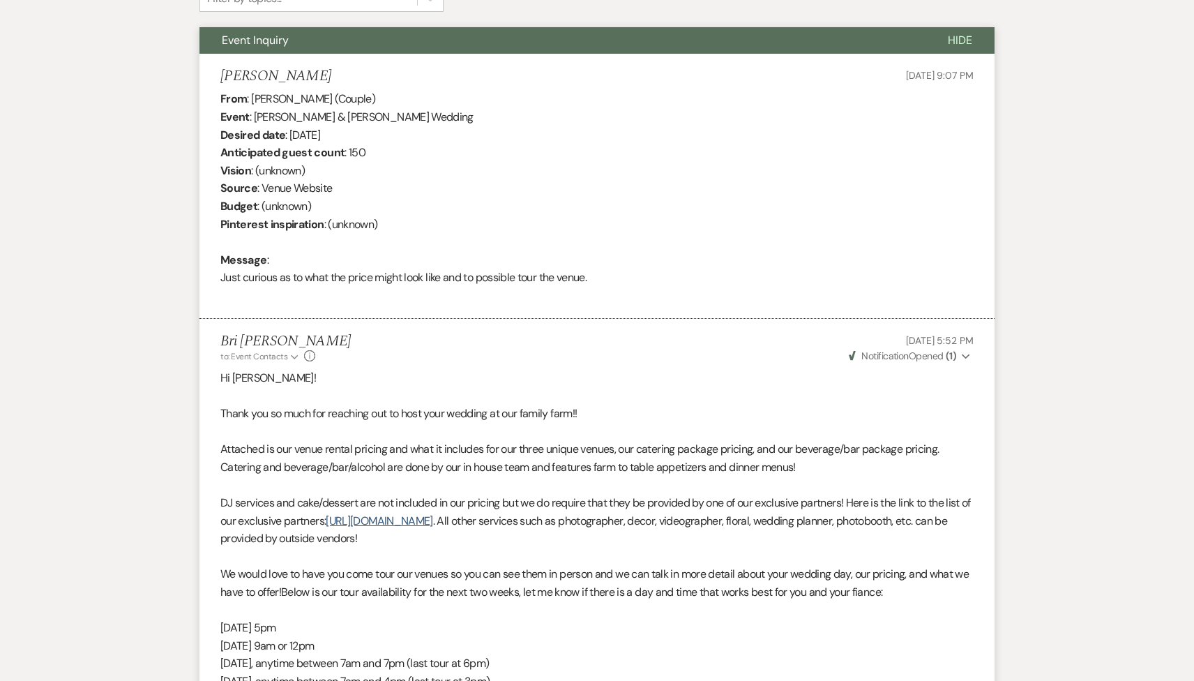
select select "4"
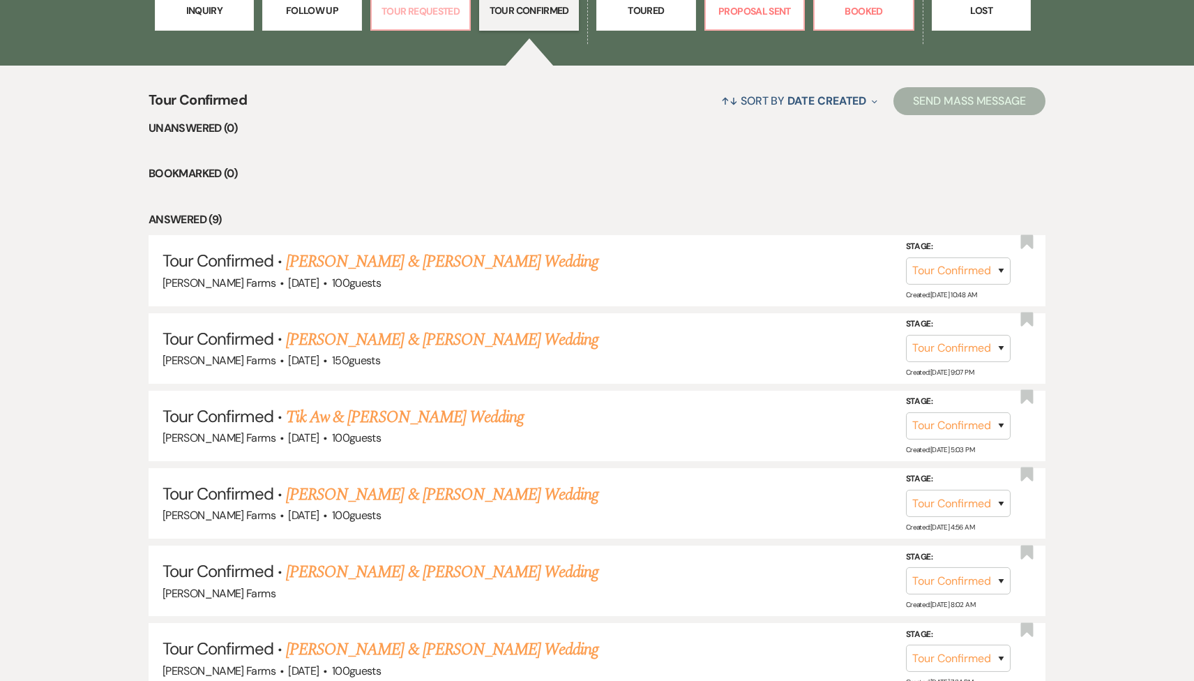
click at [409, 15] on p "Tour Requested" at bounding box center [421, 10] width 82 height 15
select select "2"
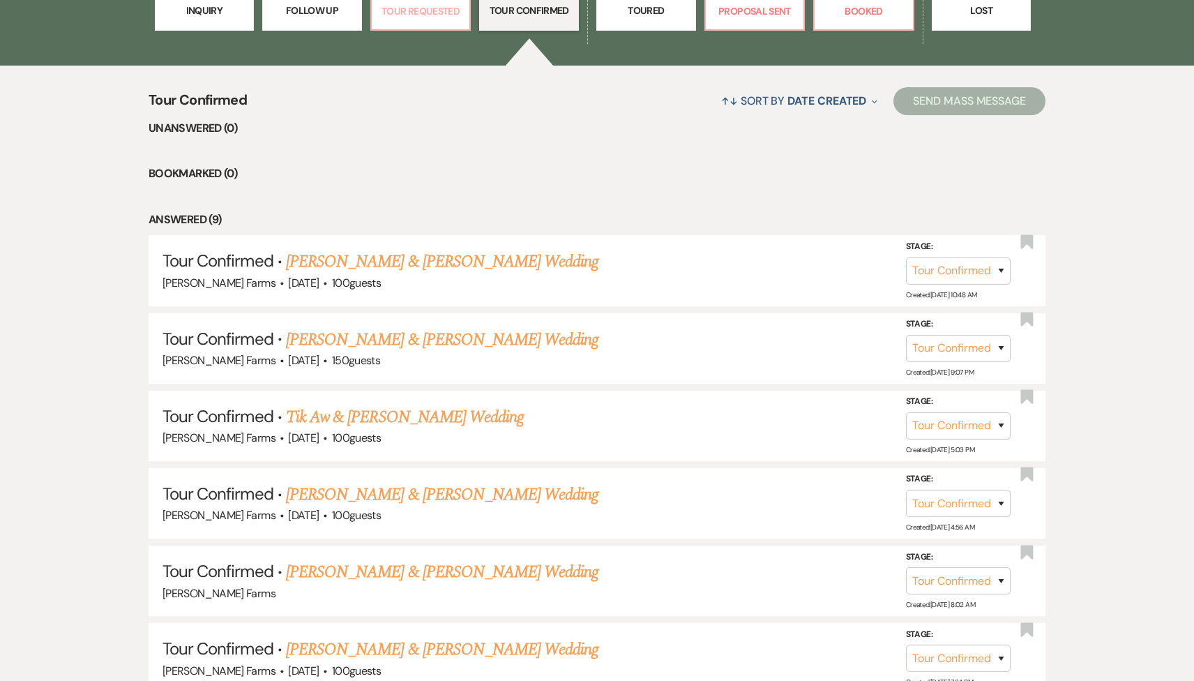
select select "2"
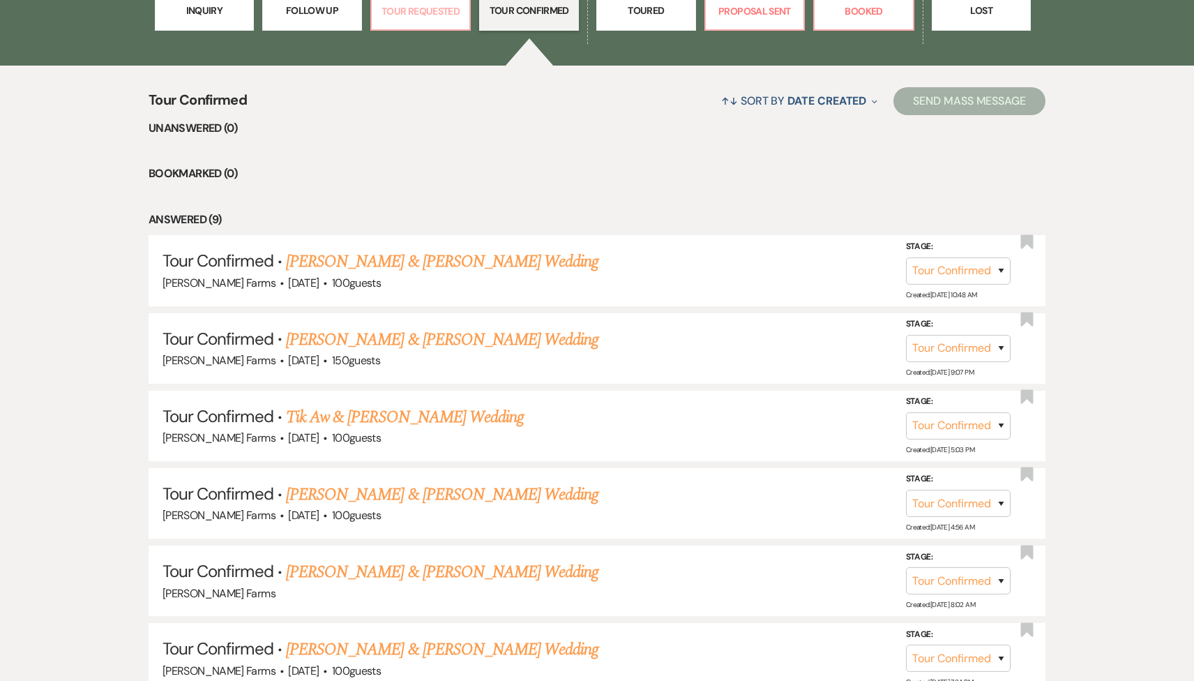
select select "2"
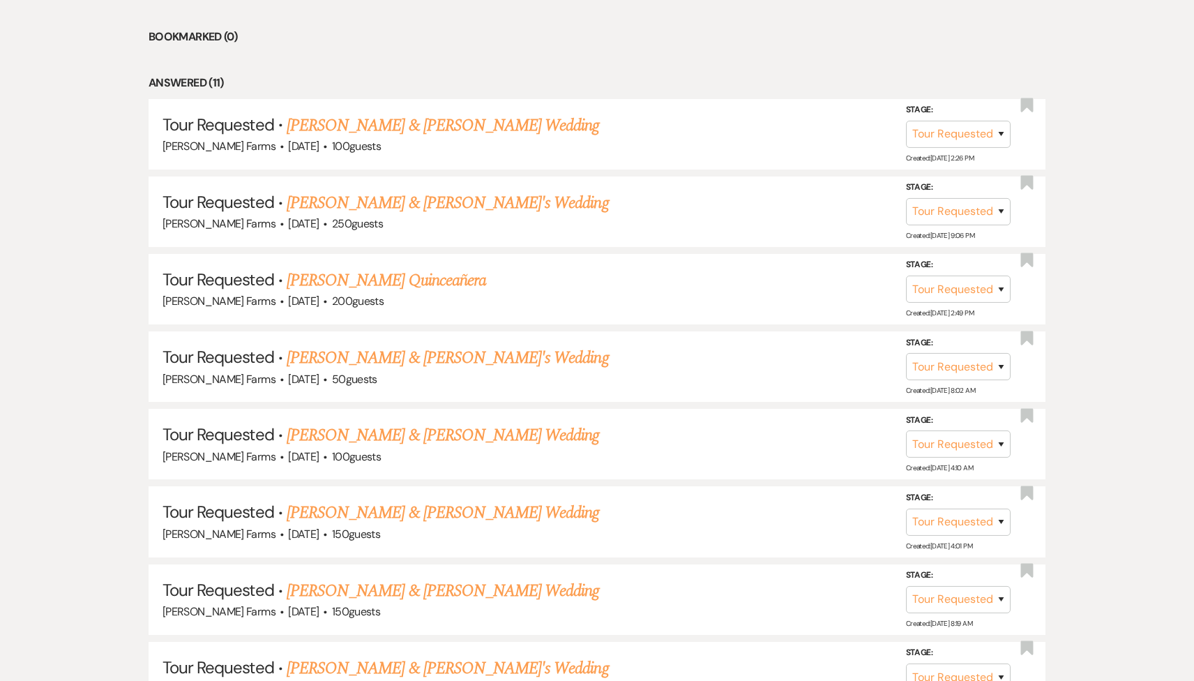
scroll to position [710, 0]
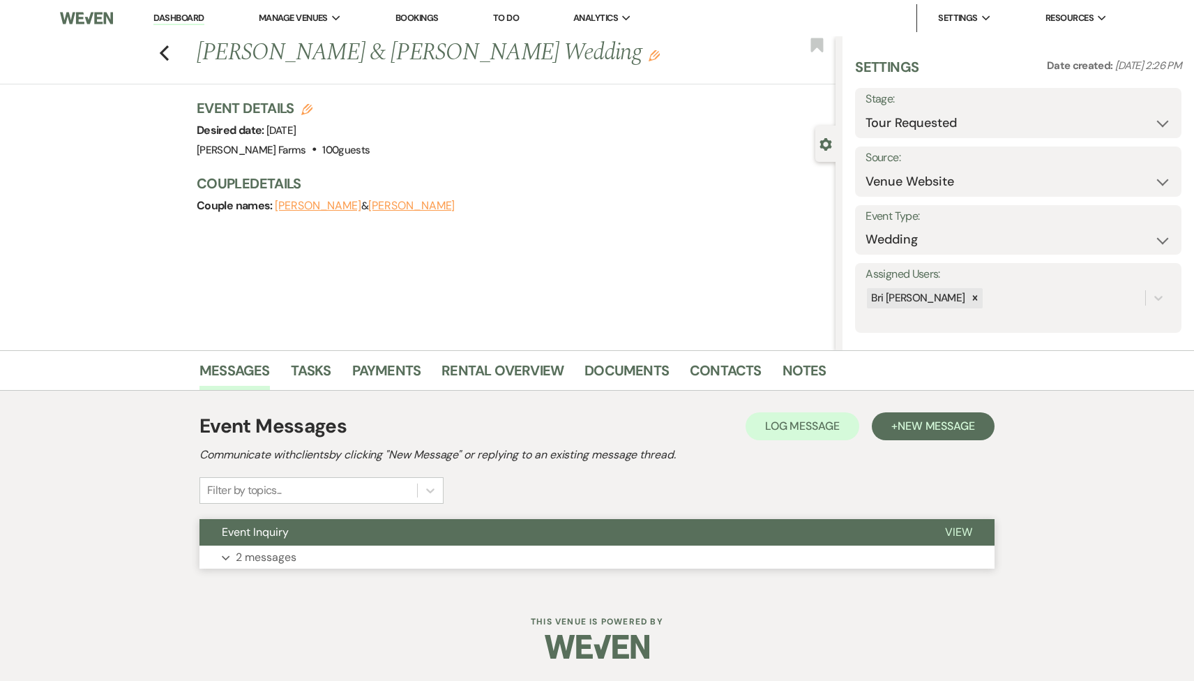
click at [304, 538] on button "Event Inquiry" at bounding box center [560, 532] width 723 height 27
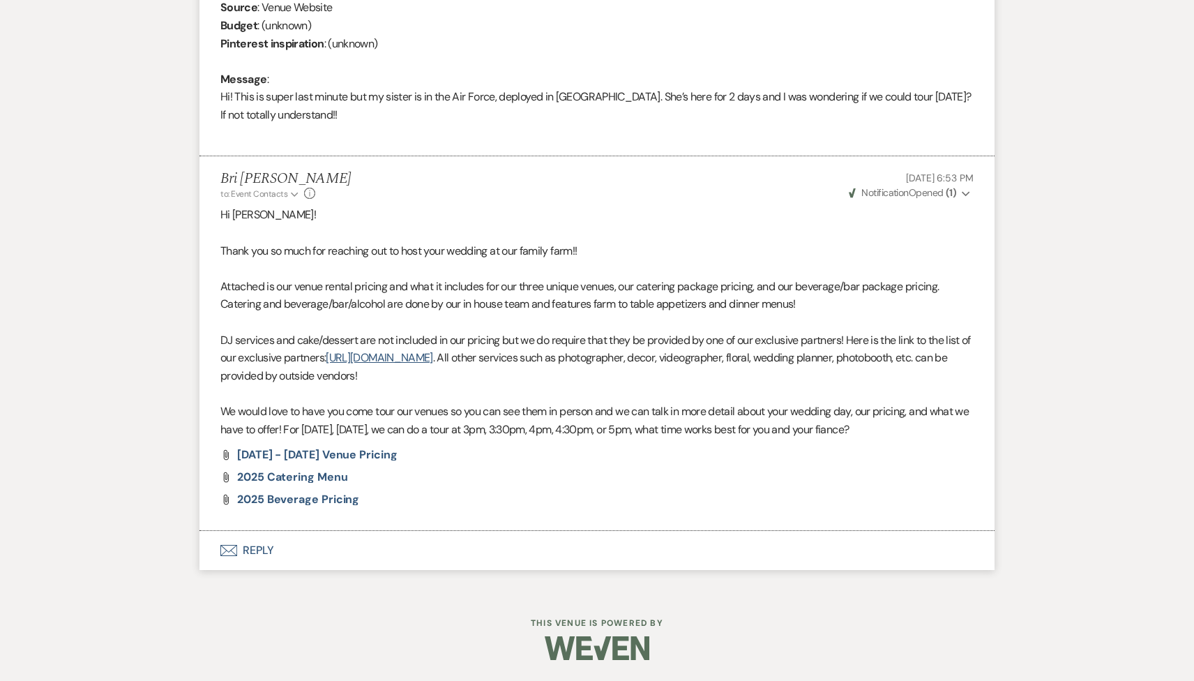
click at [306, 537] on button "Envelope Reply" at bounding box center [596, 550] width 795 height 39
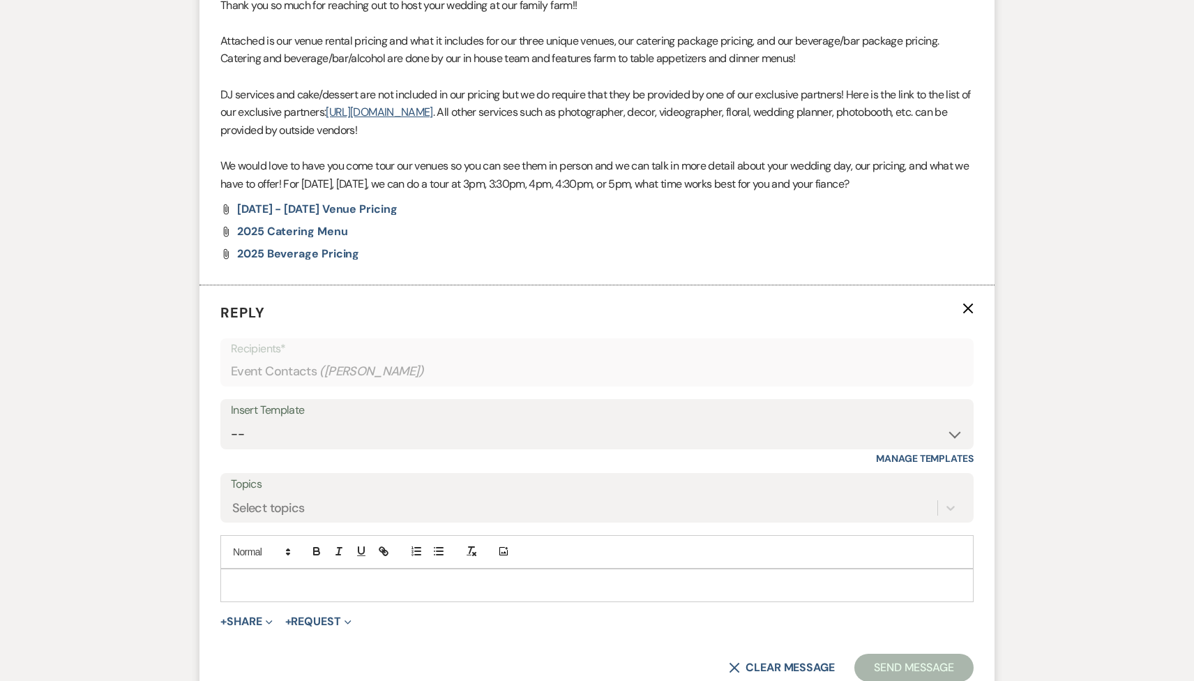
scroll to position [991, 0]
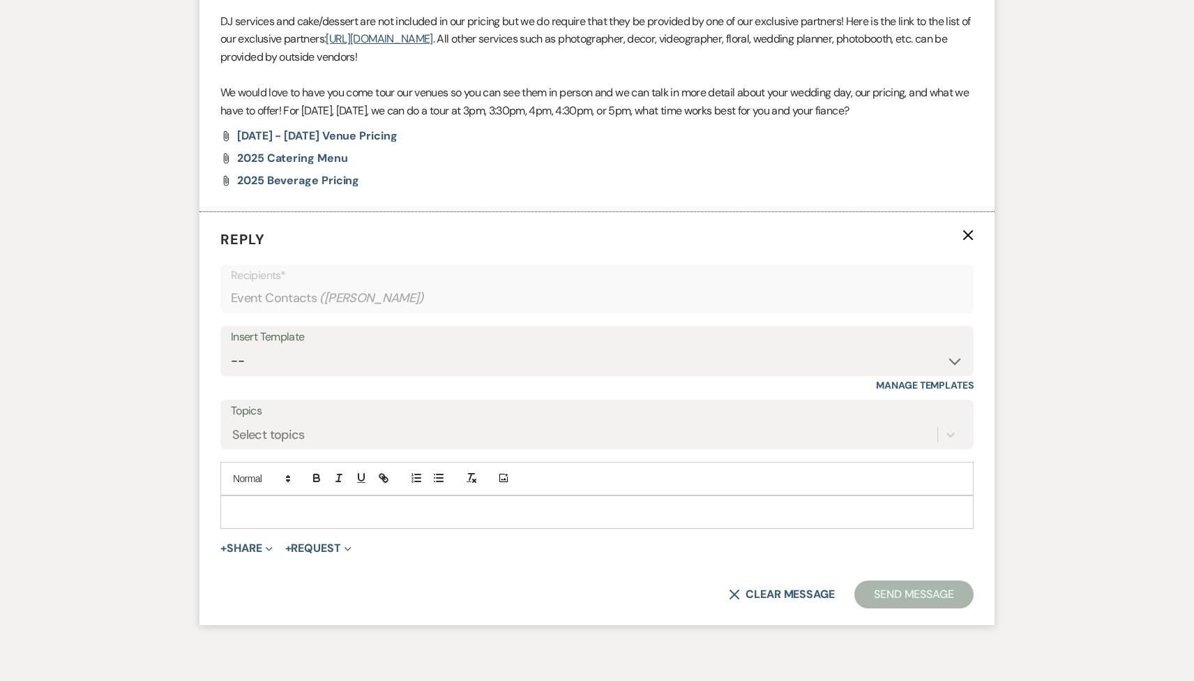
click at [324, 511] on p at bounding box center [597, 511] width 731 height 15
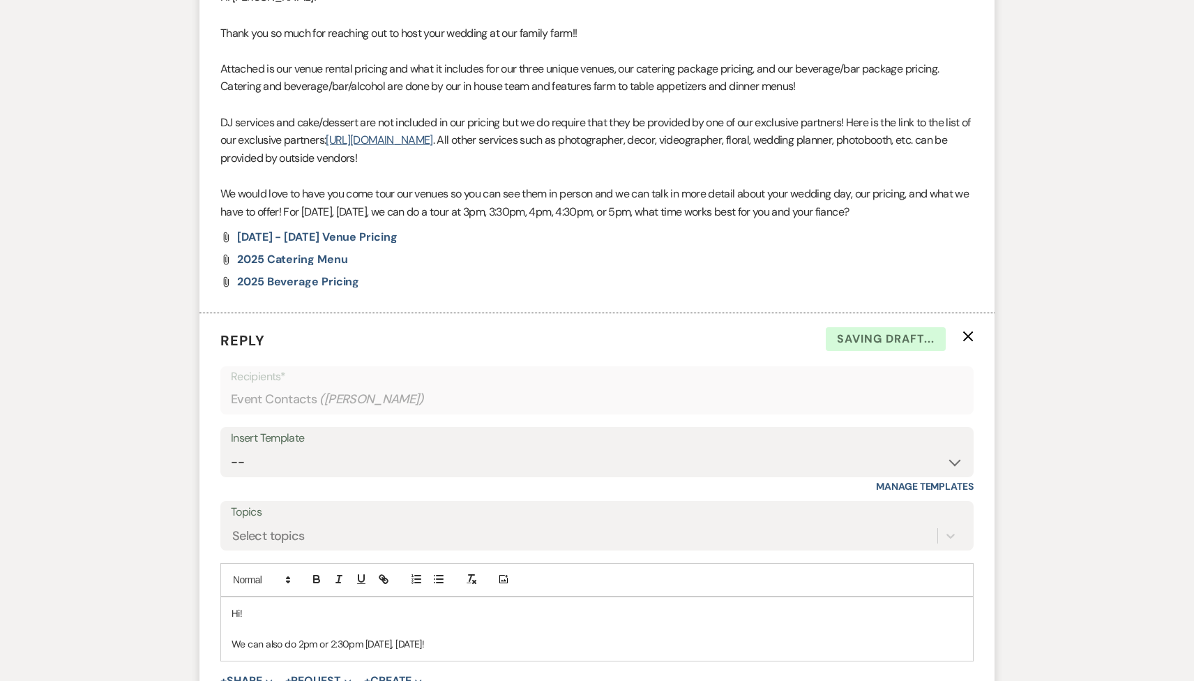
scroll to position [1094, 0]
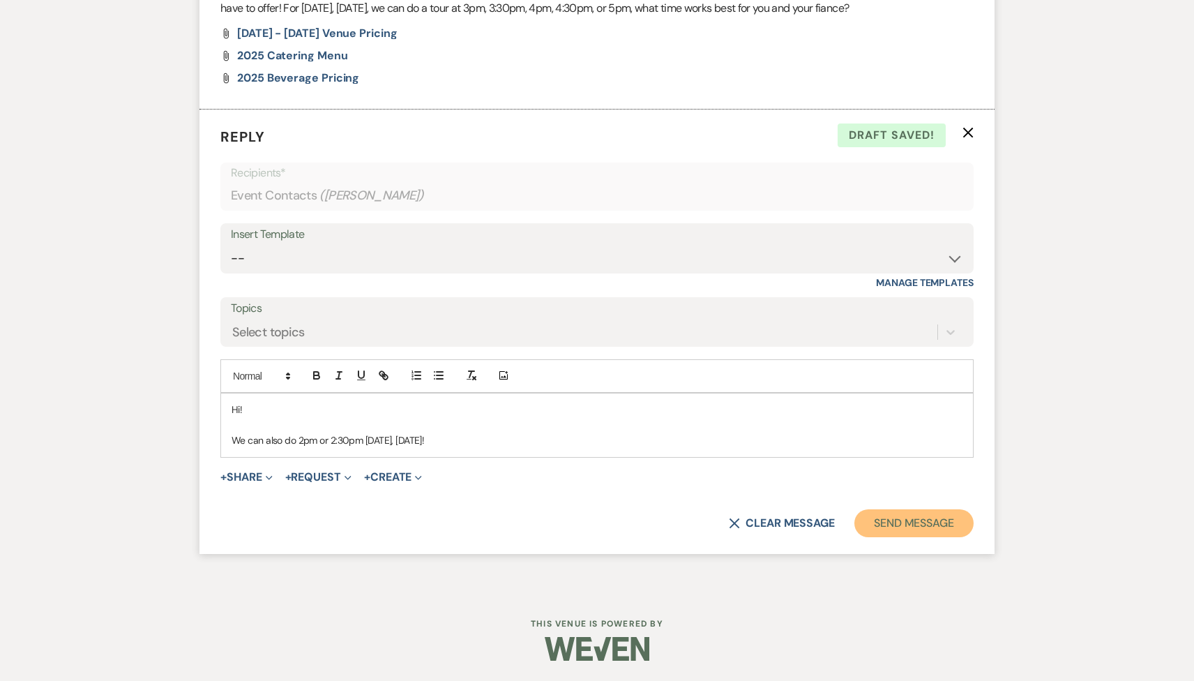
click at [907, 531] on button "Send Message" at bounding box center [913, 523] width 119 height 28
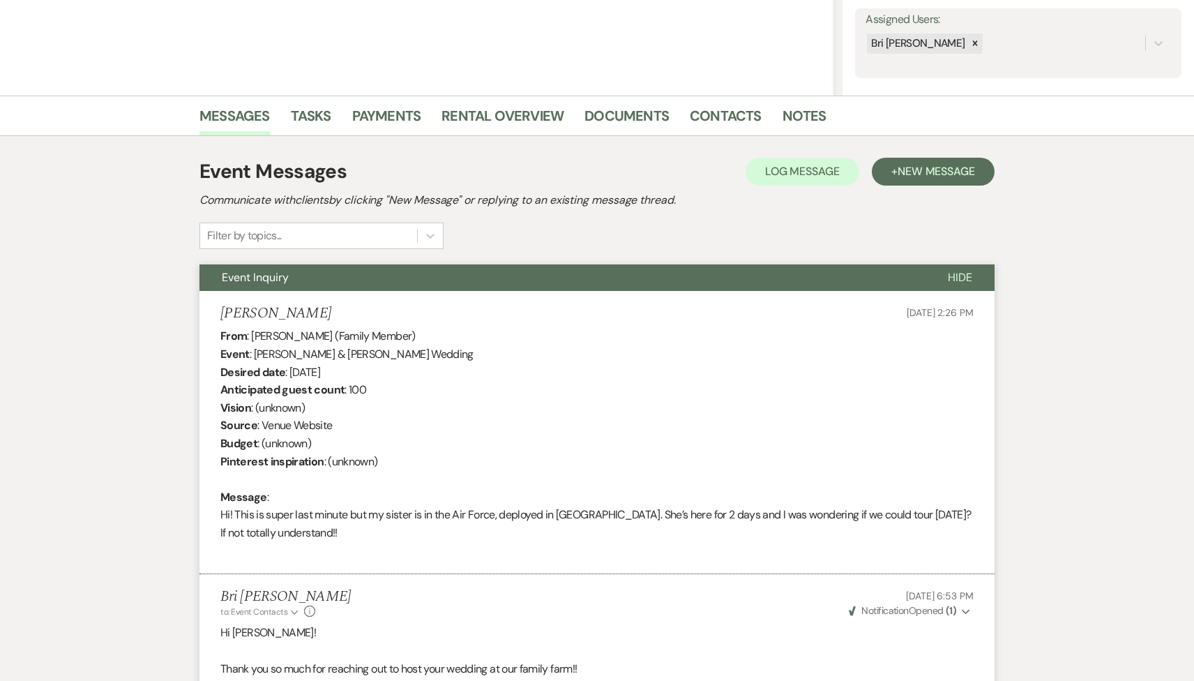
scroll to position [0, 0]
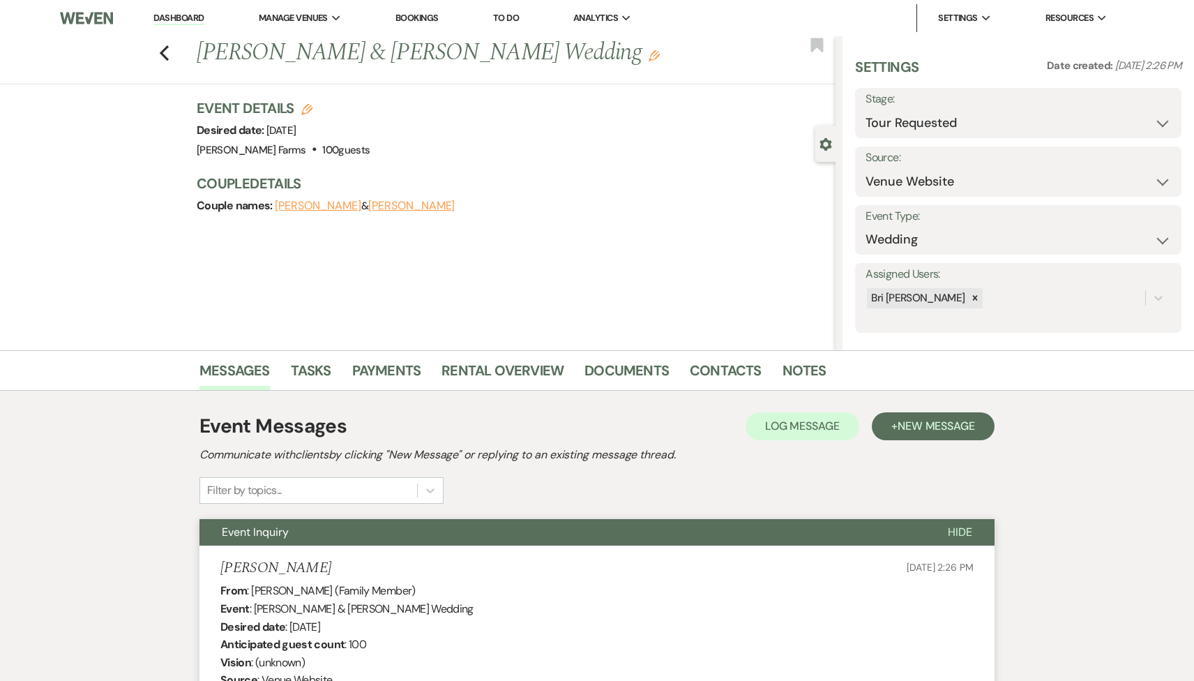
click at [188, 18] on link "Dashboard" at bounding box center [178, 18] width 50 height 13
